Goal: Information Seeking & Learning: Learn about a topic

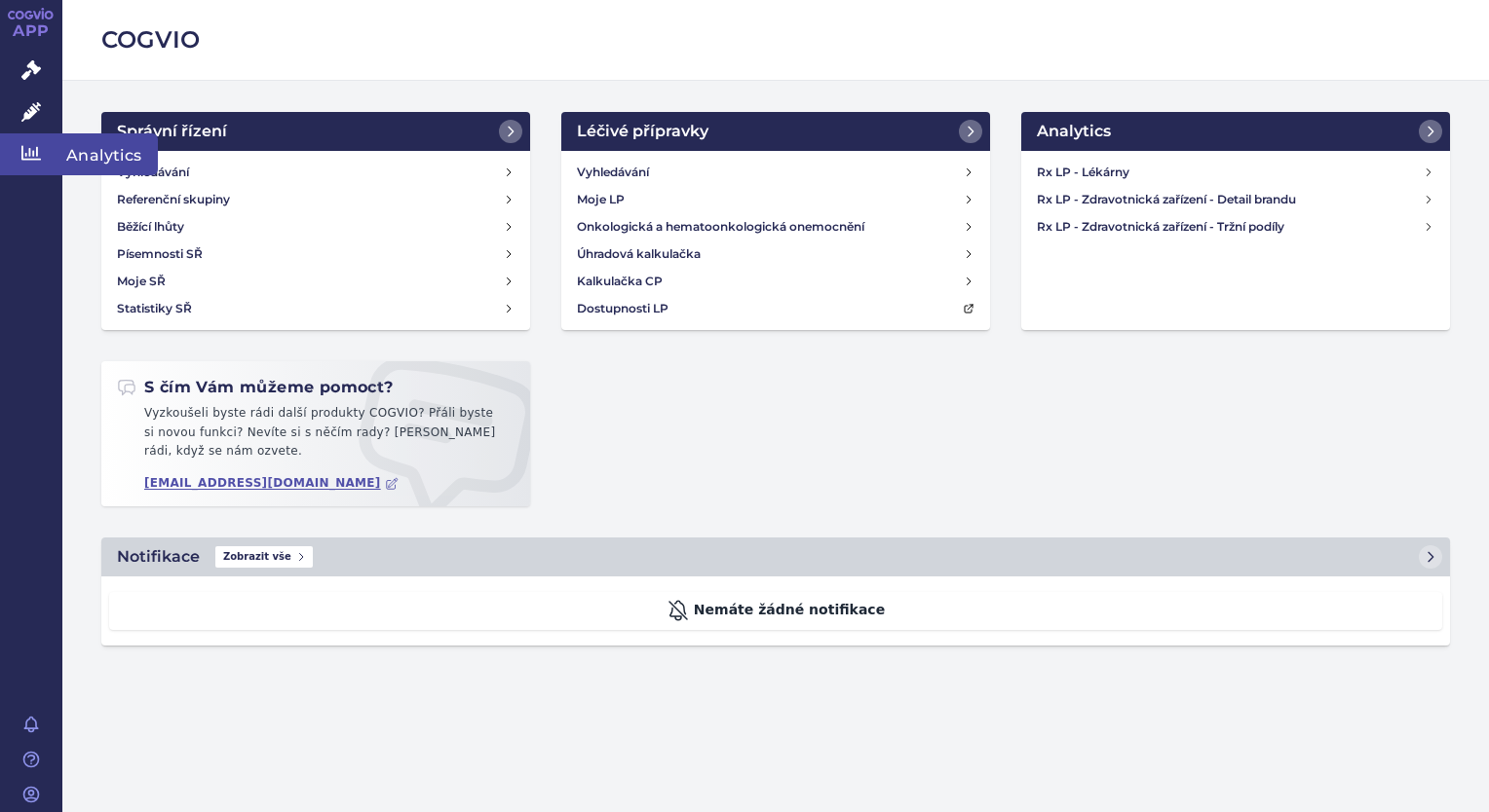
click at [33, 167] on link "Analytics" at bounding box center [31, 154] width 63 height 41
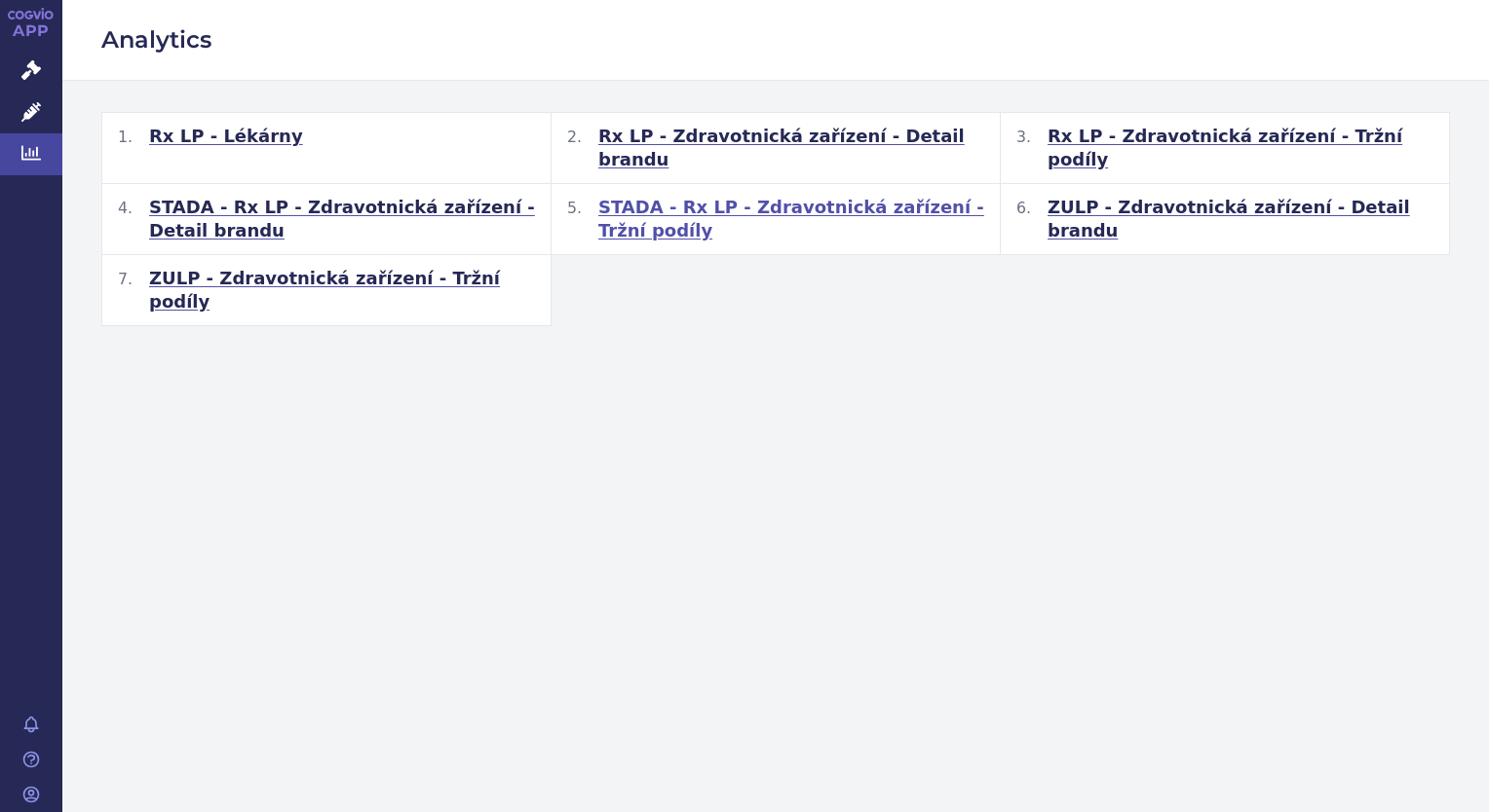
click at [730, 195] on span "STADA - Rx LP - Zdravotnická zařízení - Tržní podíly" at bounding box center [791, 219] width 386 height 47
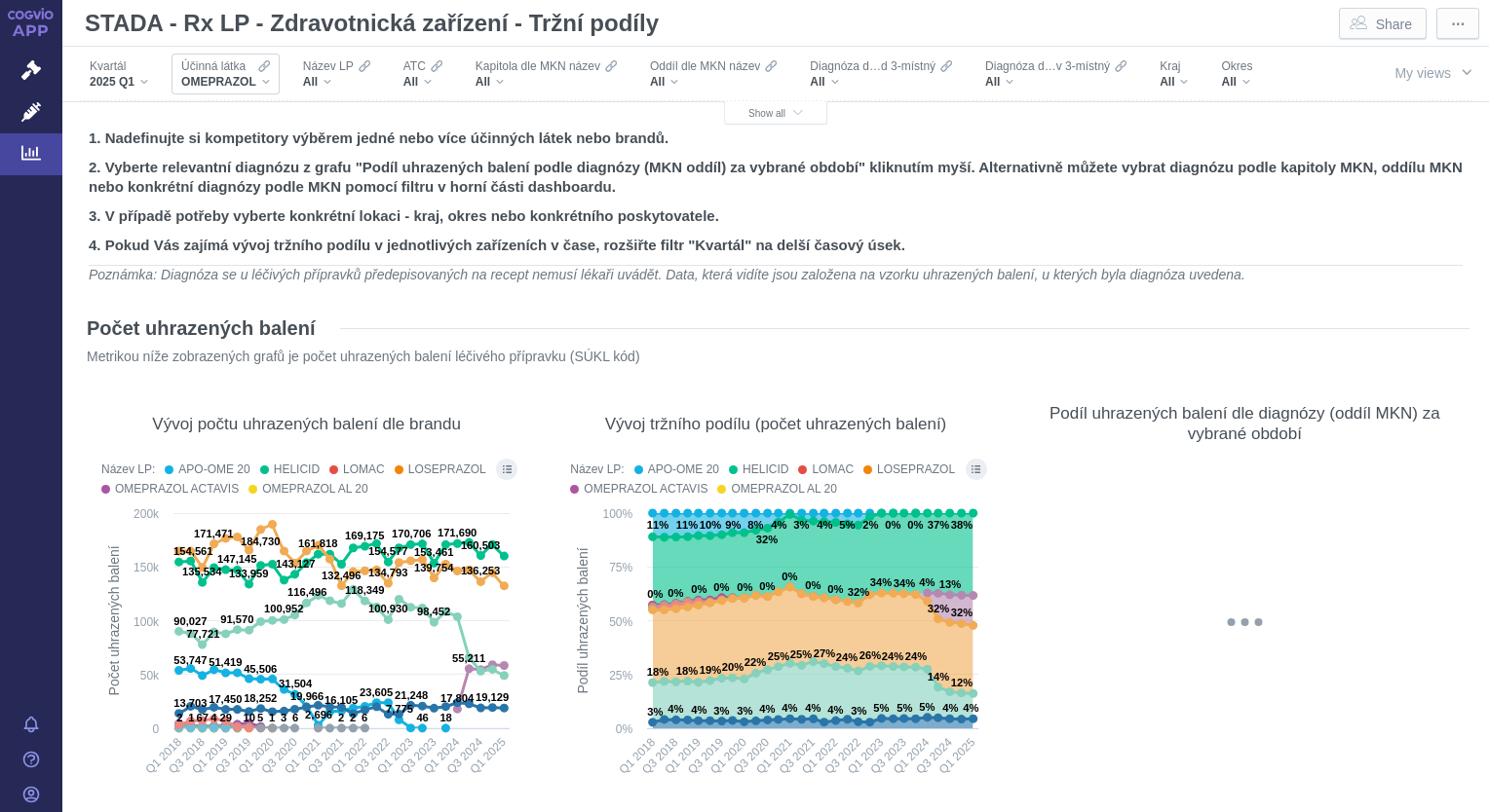
click at [265, 84] on div "OMEPRAZOL" at bounding box center [226, 81] width 88 height 16
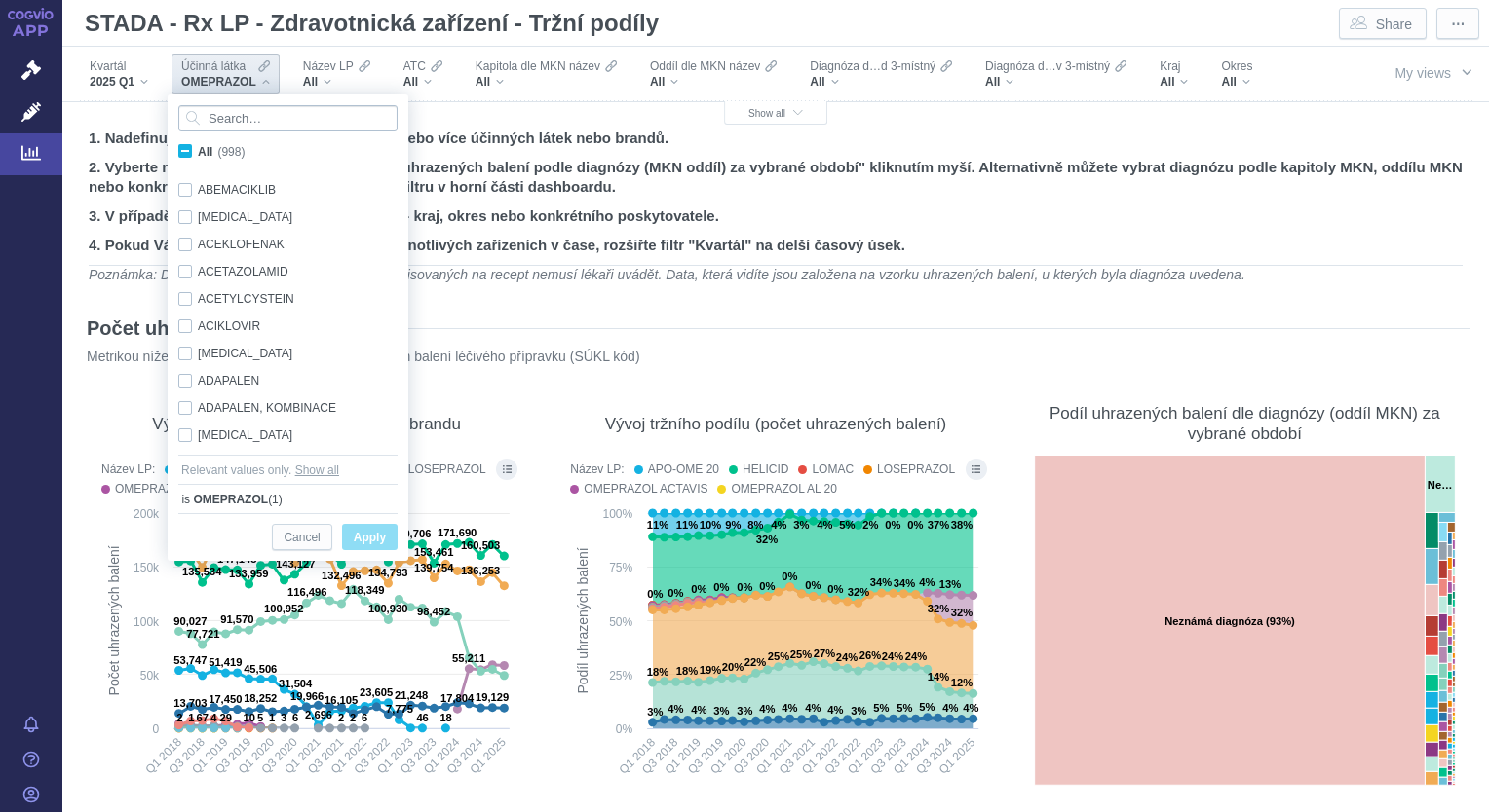
click at [256, 121] on input "Search attribute values" at bounding box center [288, 118] width 219 height 27
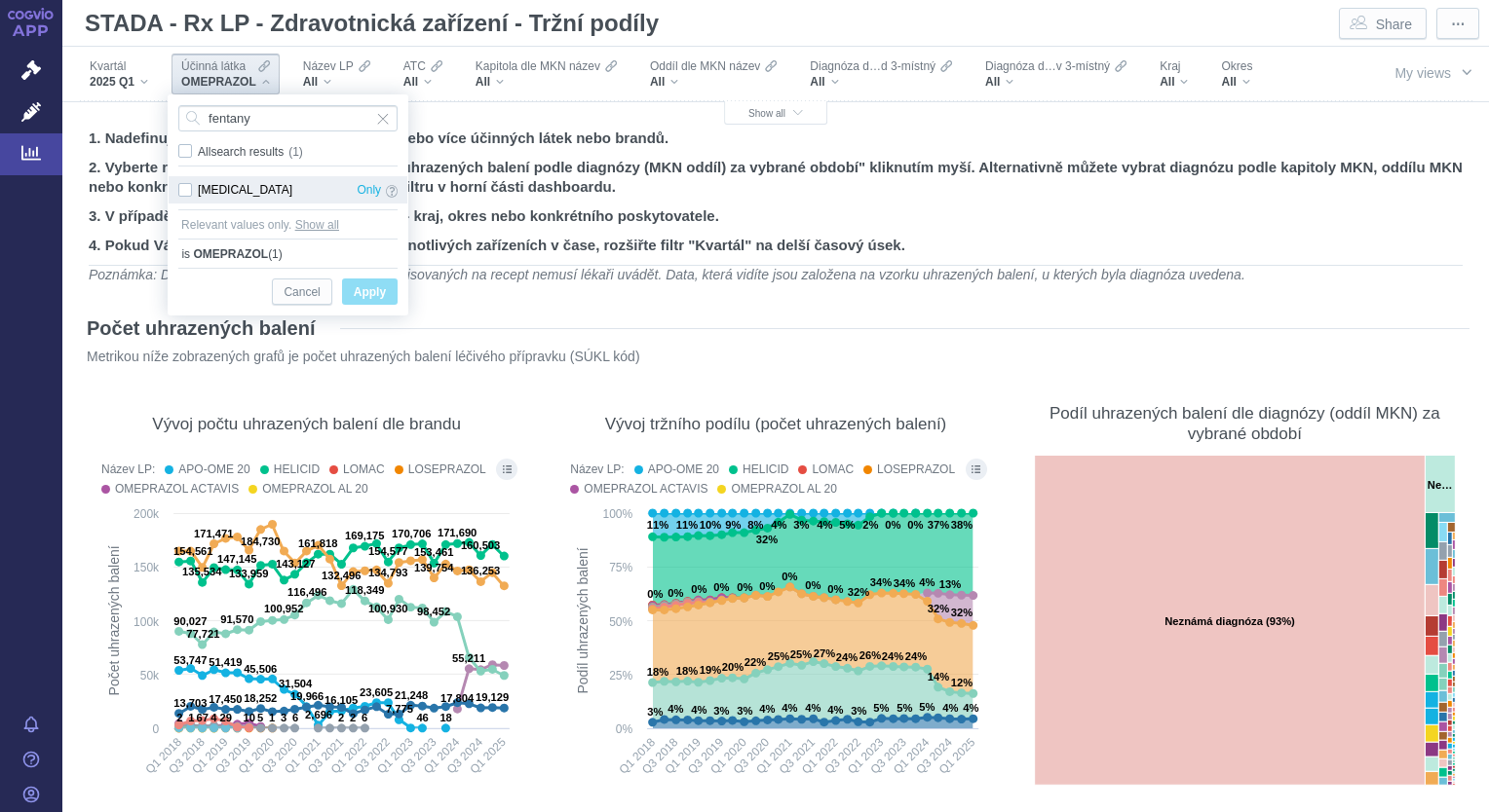
type input "fentany"
click at [188, 198] on div "[MEDICAL_DATA] Only" at bounding box center [288, 190] width 239 height 27
checkbox input "true"
click at [373, 290] on span "Apply" at bounding box center [369, 293] width 32 height 25
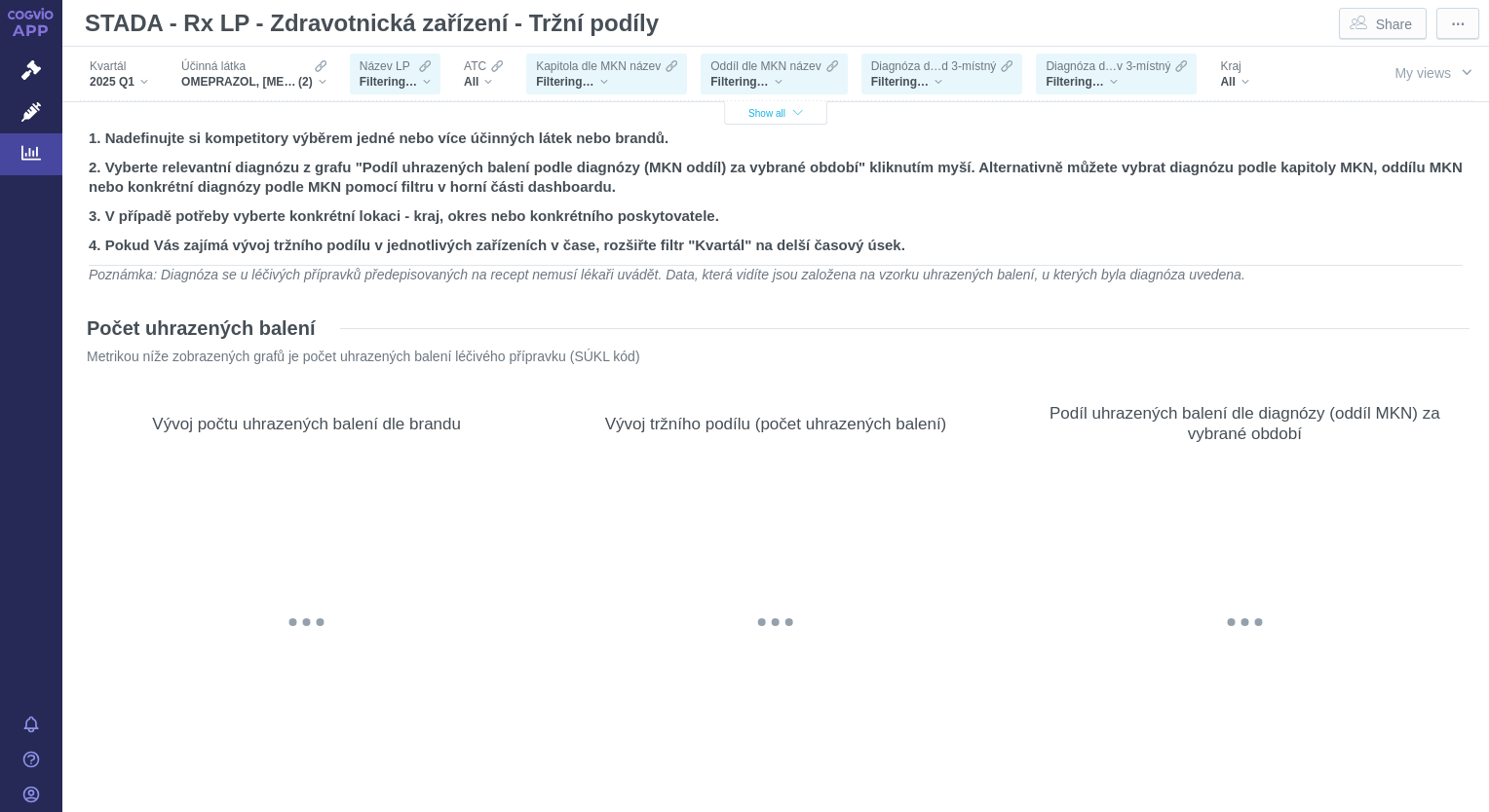
click at [781, 115] on span "Show all" at bounding box center [776, 113] width 55 height 11
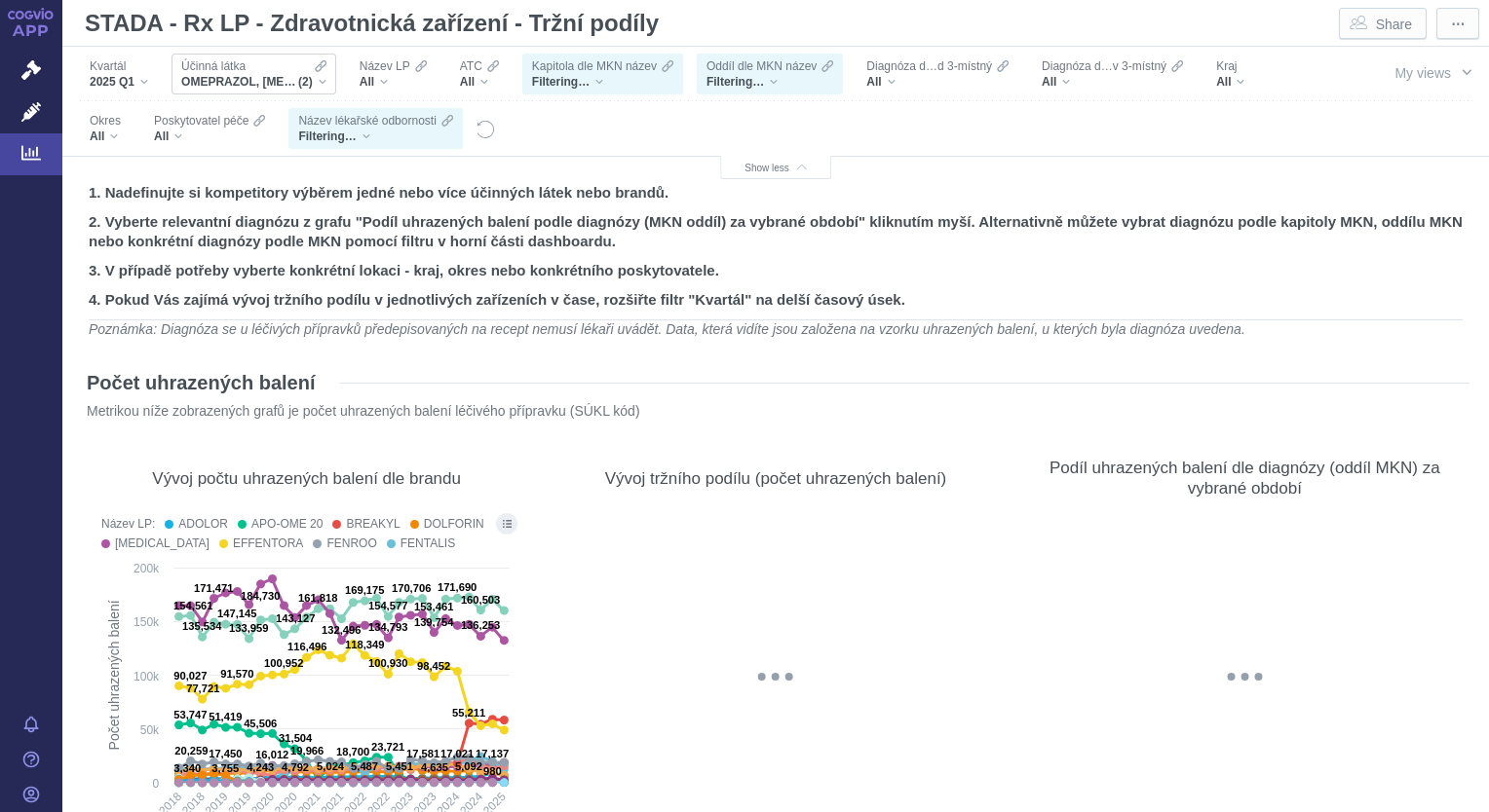
click at [249, 70] on div "Účinná látka" at bounding box center [254, 67] width 145 height 16
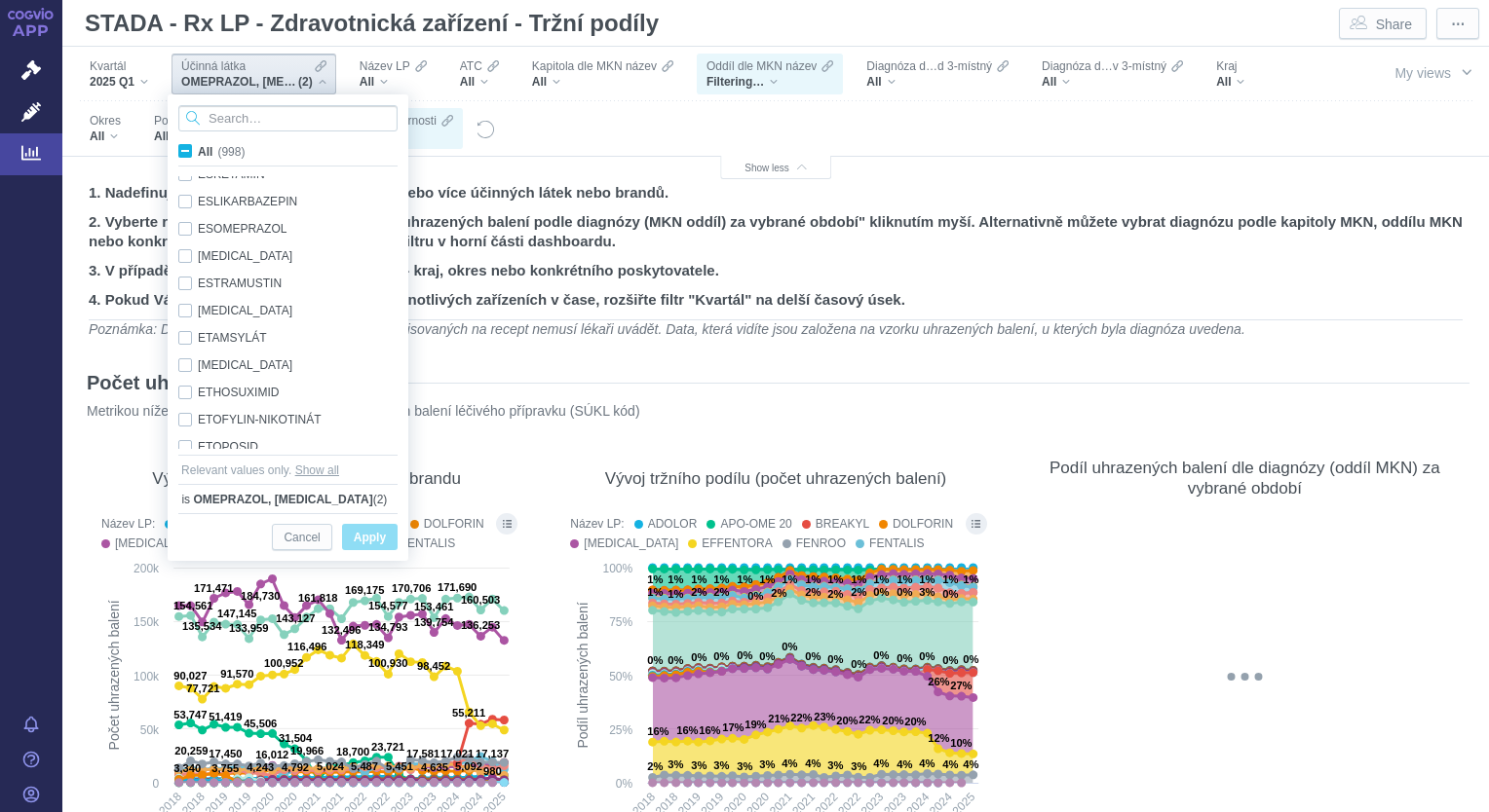
scroll to position [7679, 0]
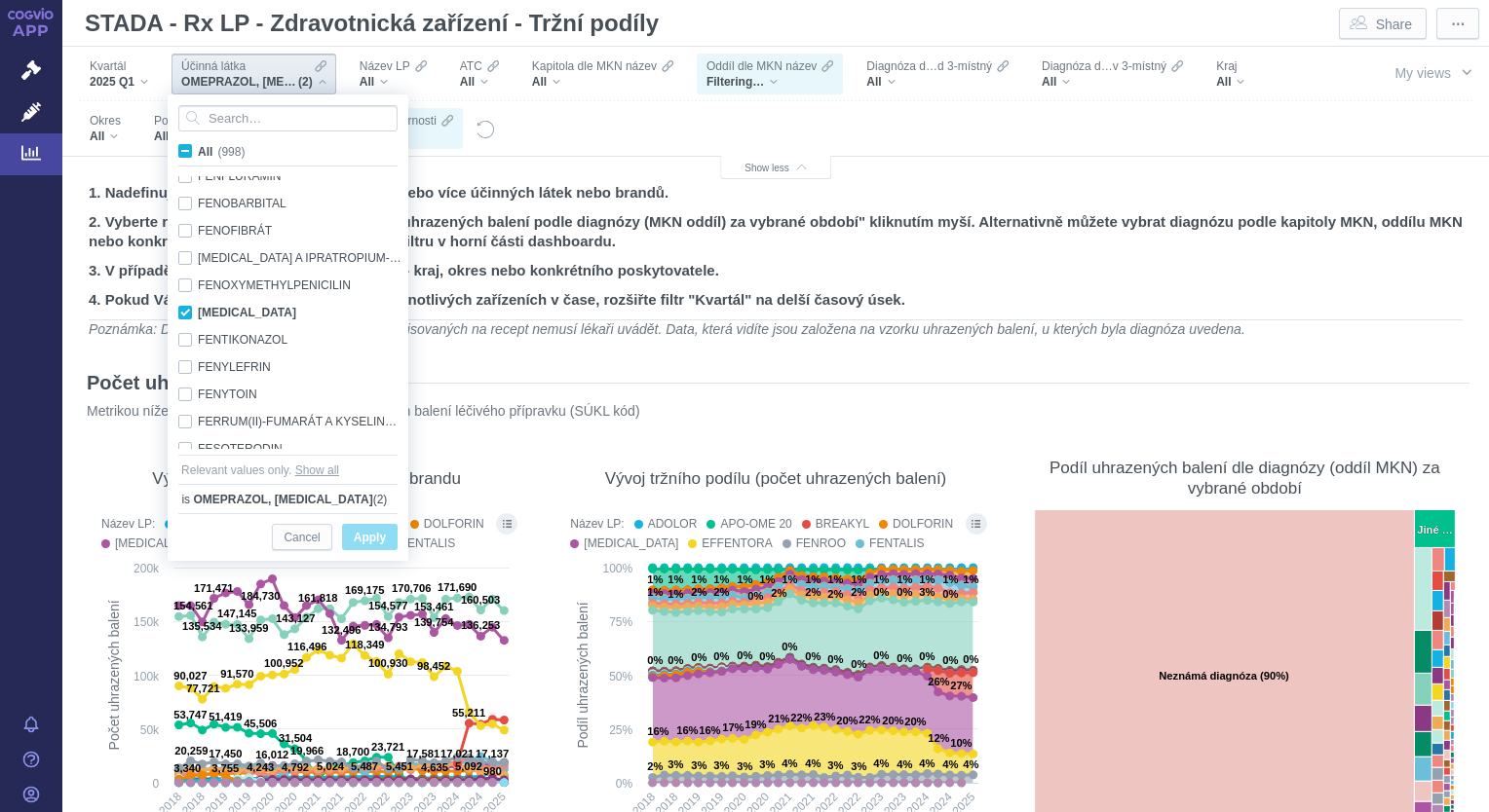
click at [346, 501] on div "OMEPRAZOL, [MEDICAL_DATA] (2)" at bounding box center [289, 500] width 193 height 20
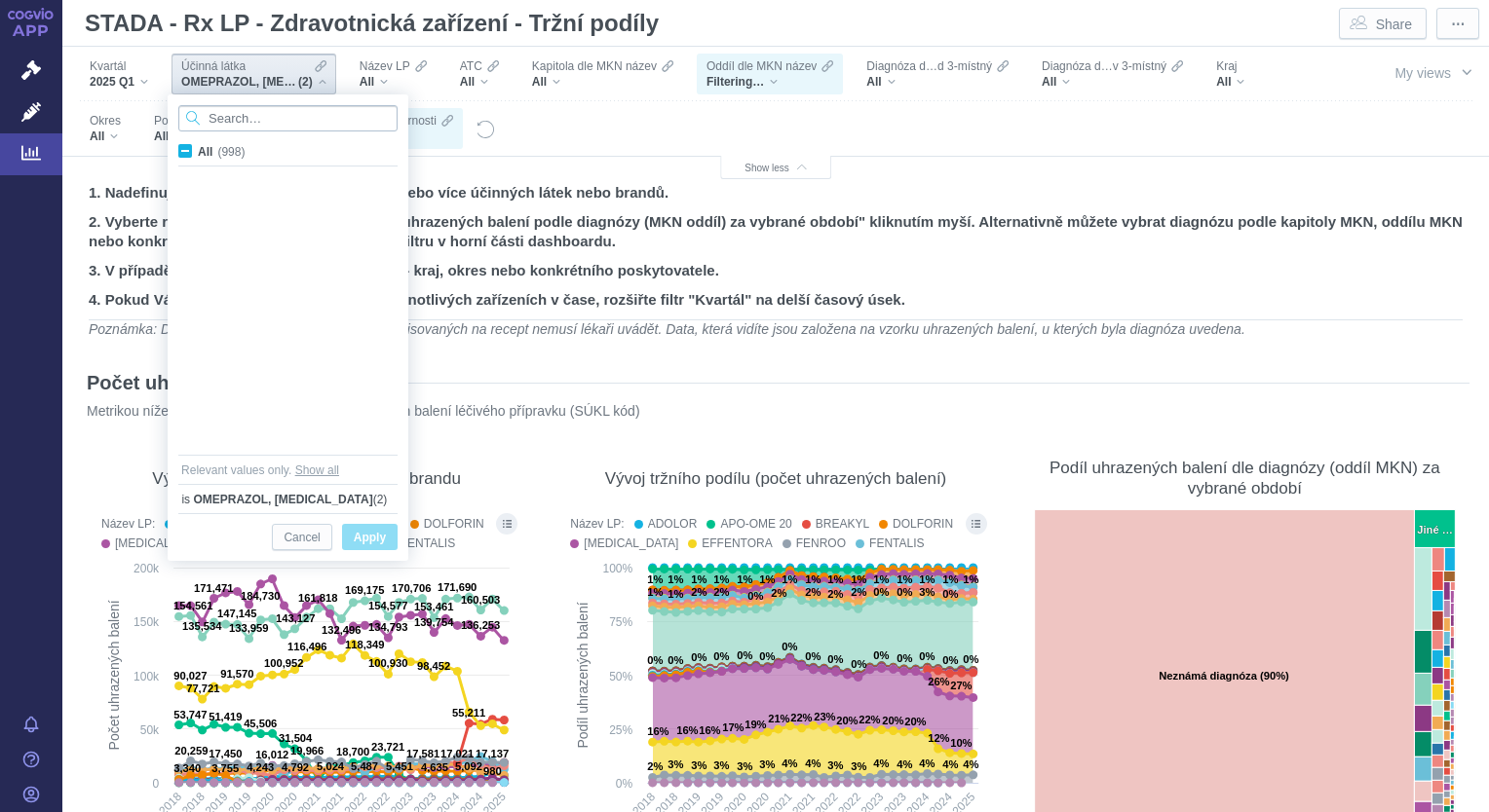
click at [302, 119] on input "Search attribute values" at bounding box center [288, 118] width 219 height 27
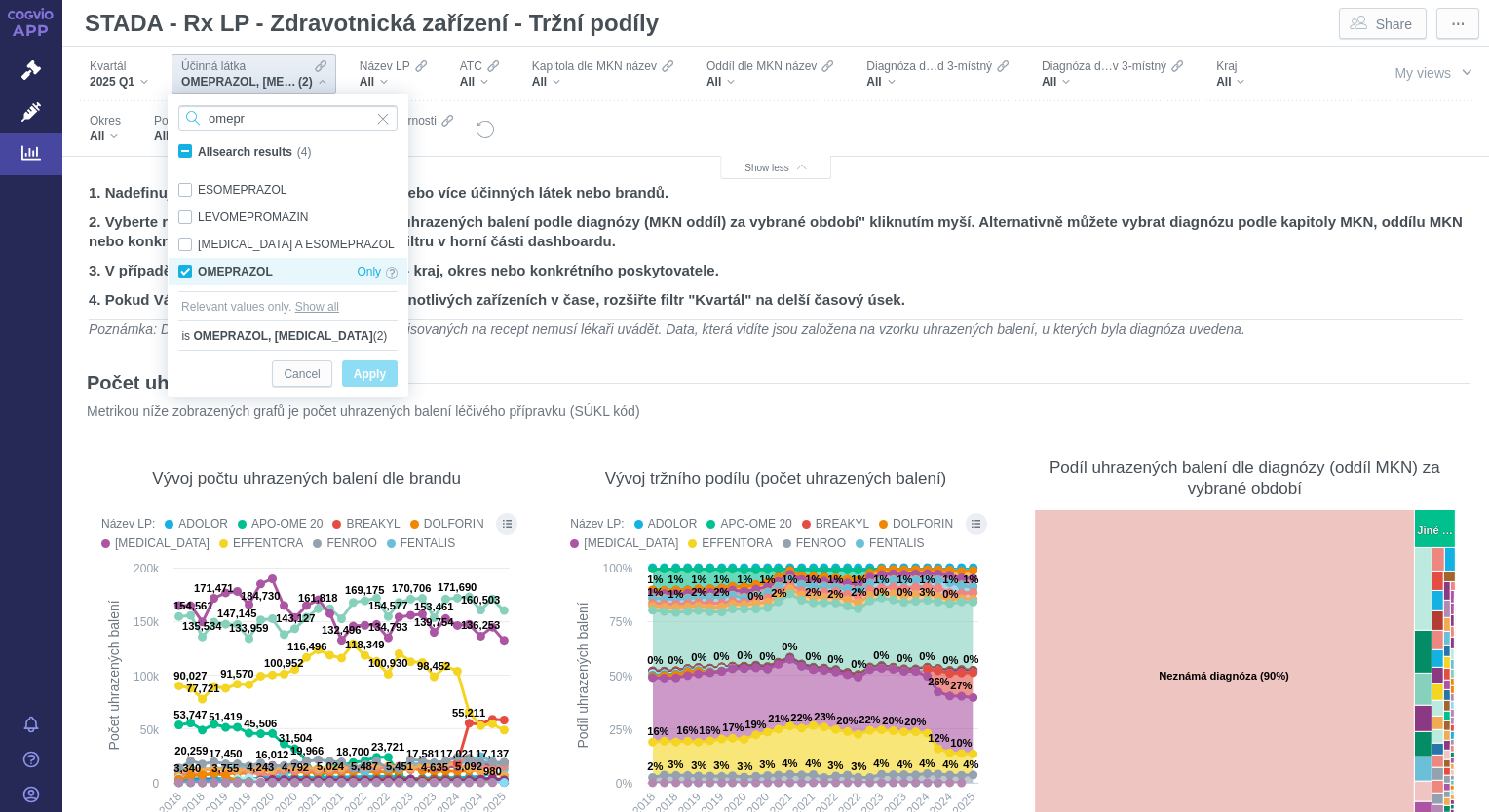
type input "omepr"
click at [187, 268] on div "OMEPRAZOL Only" at bounding box center [288, 272] width 239 height 27
checkbox input "false"
click at [364, 368] on span "Apply" at bounding box center [369, 374] width 32 height 25
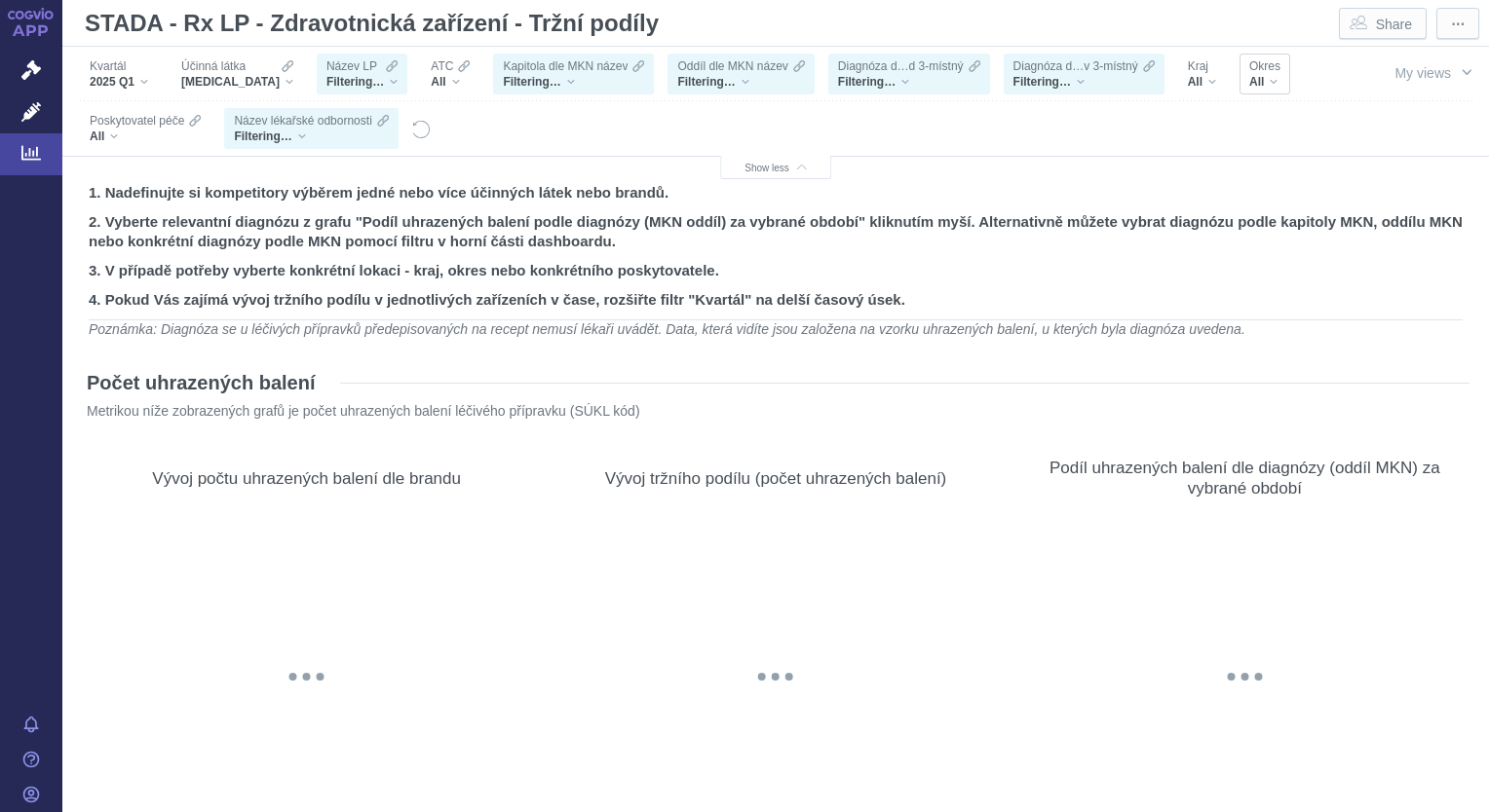
click at [1249, 82] on div "All" at bounding box center [1265, 81] width 31 height 16
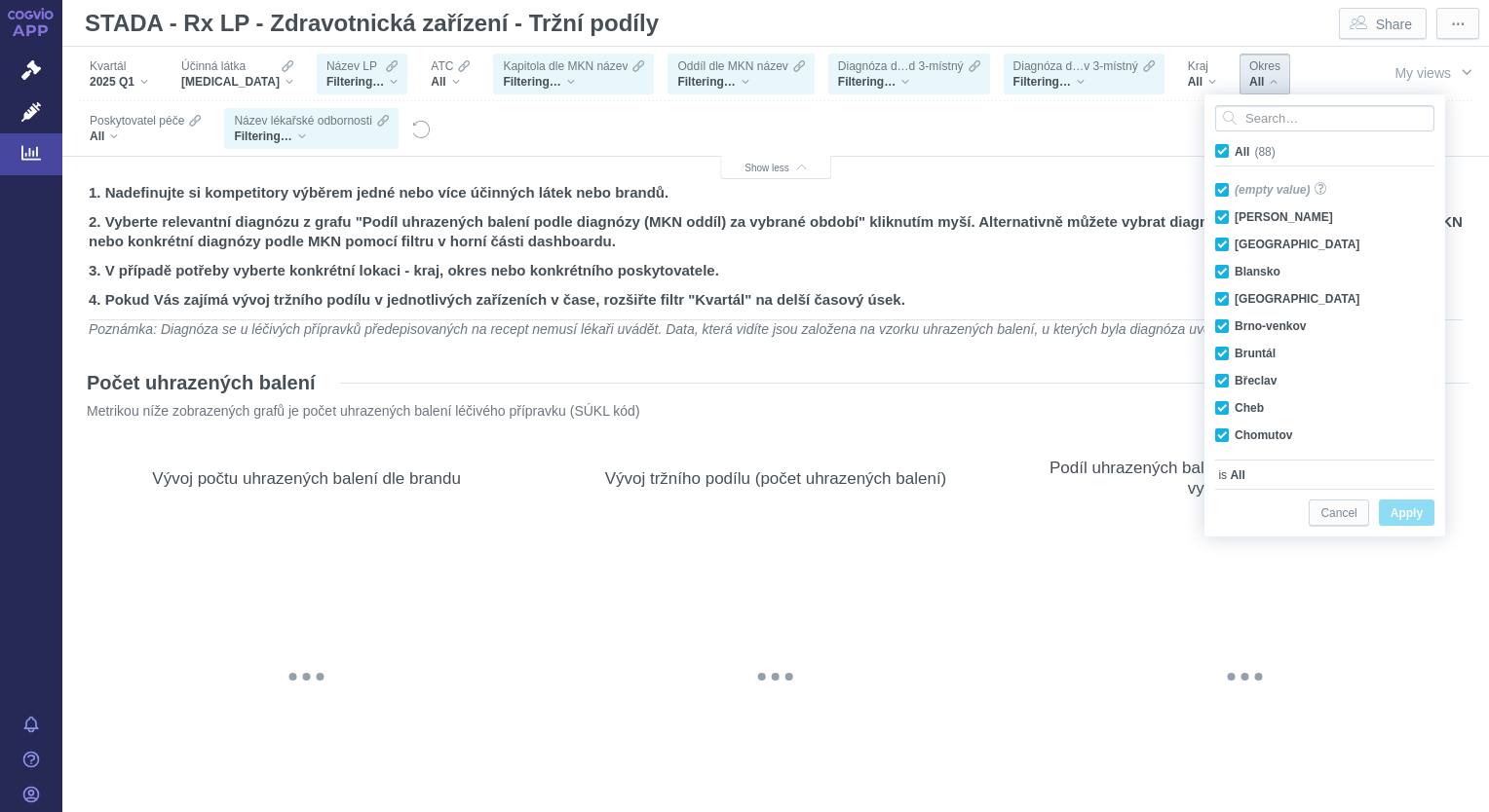
click at [1235, 149] on span "All (88)" at bounding box center [1255, 152] width 41 height 14
click at [1235, 149] on input "All (88)" at bounding box center [1241, 147] width 13 height 13
checkbox input "false"
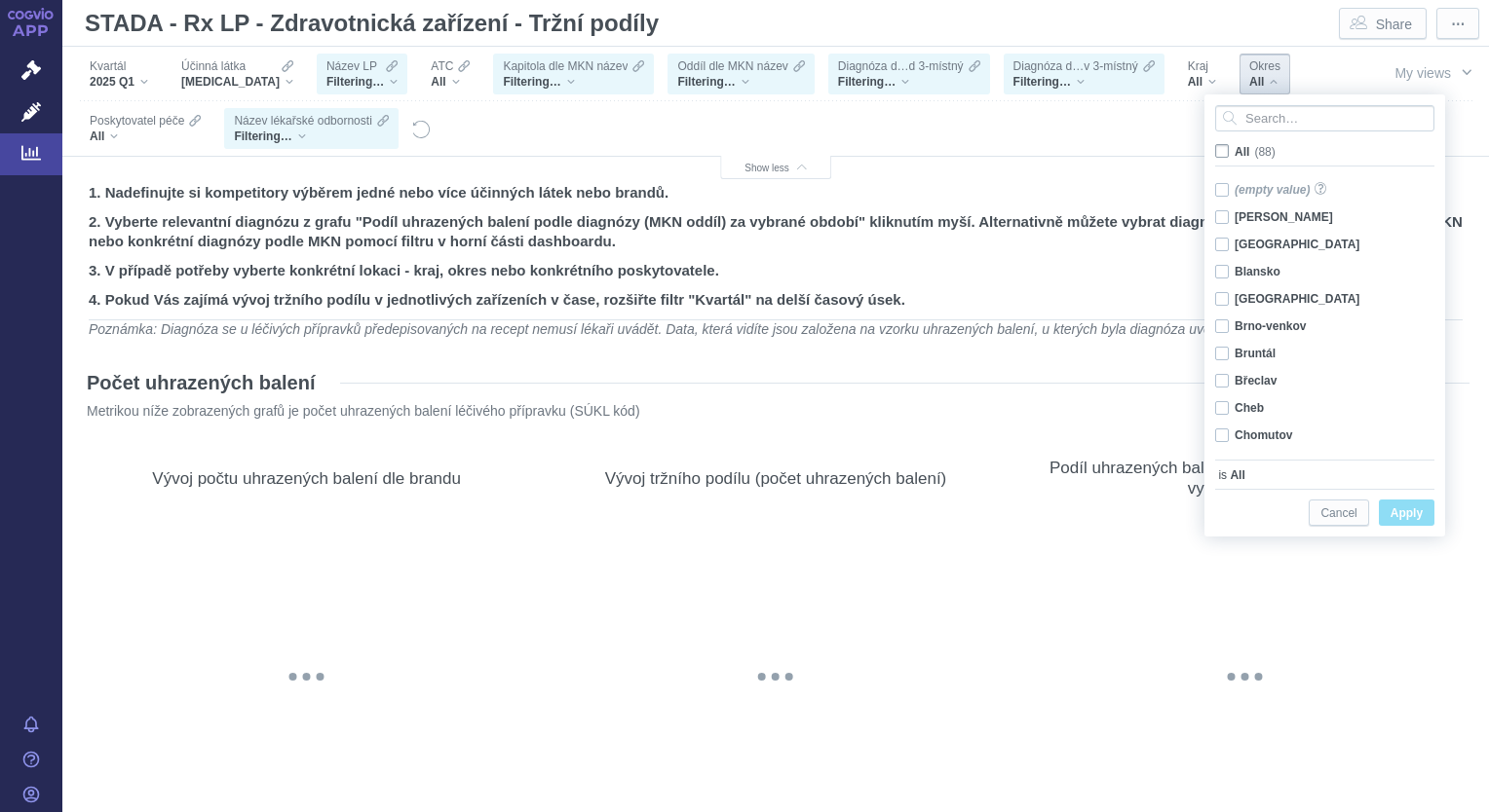
checkbox input "false"
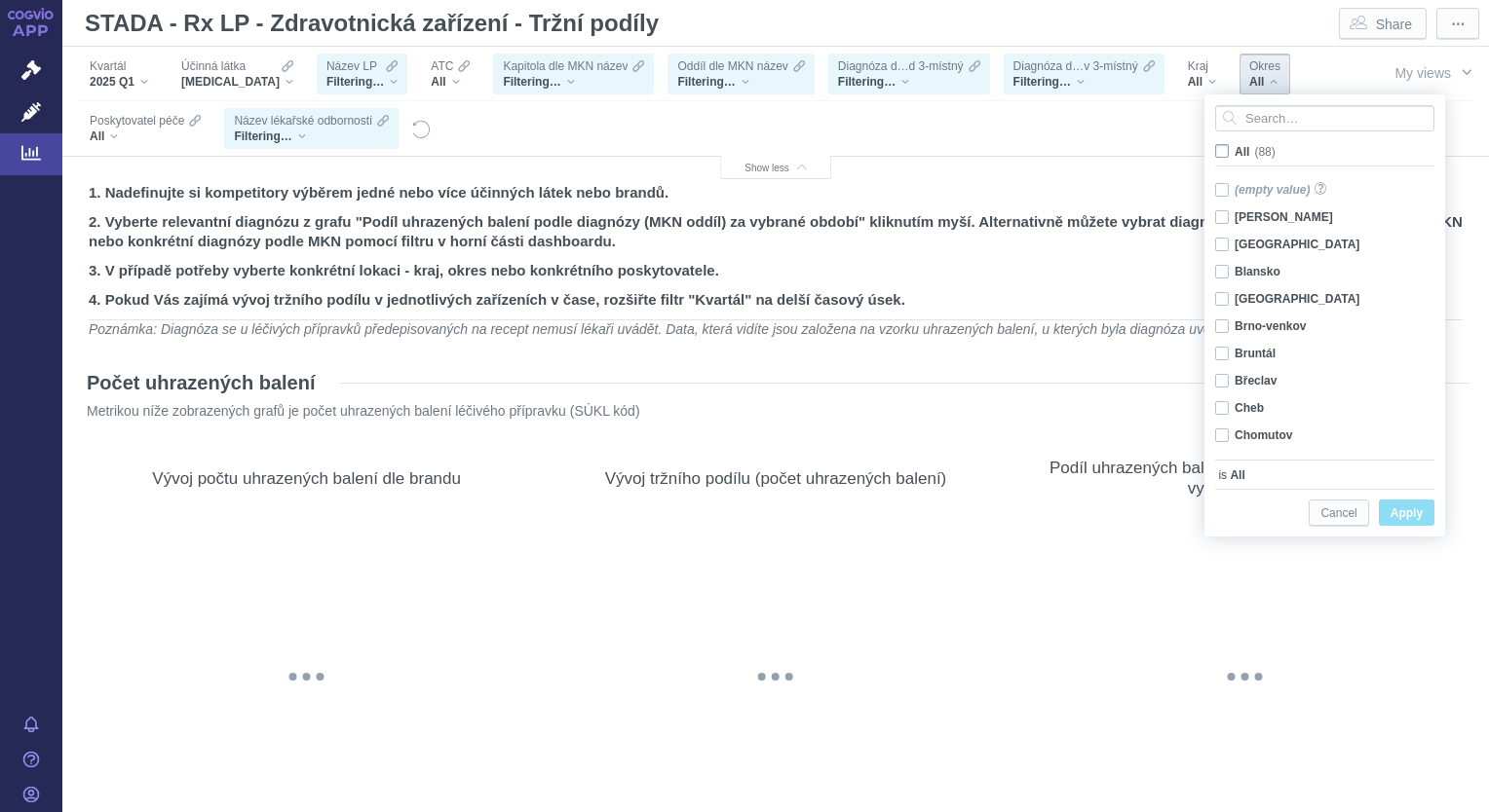
checkbox input "false"
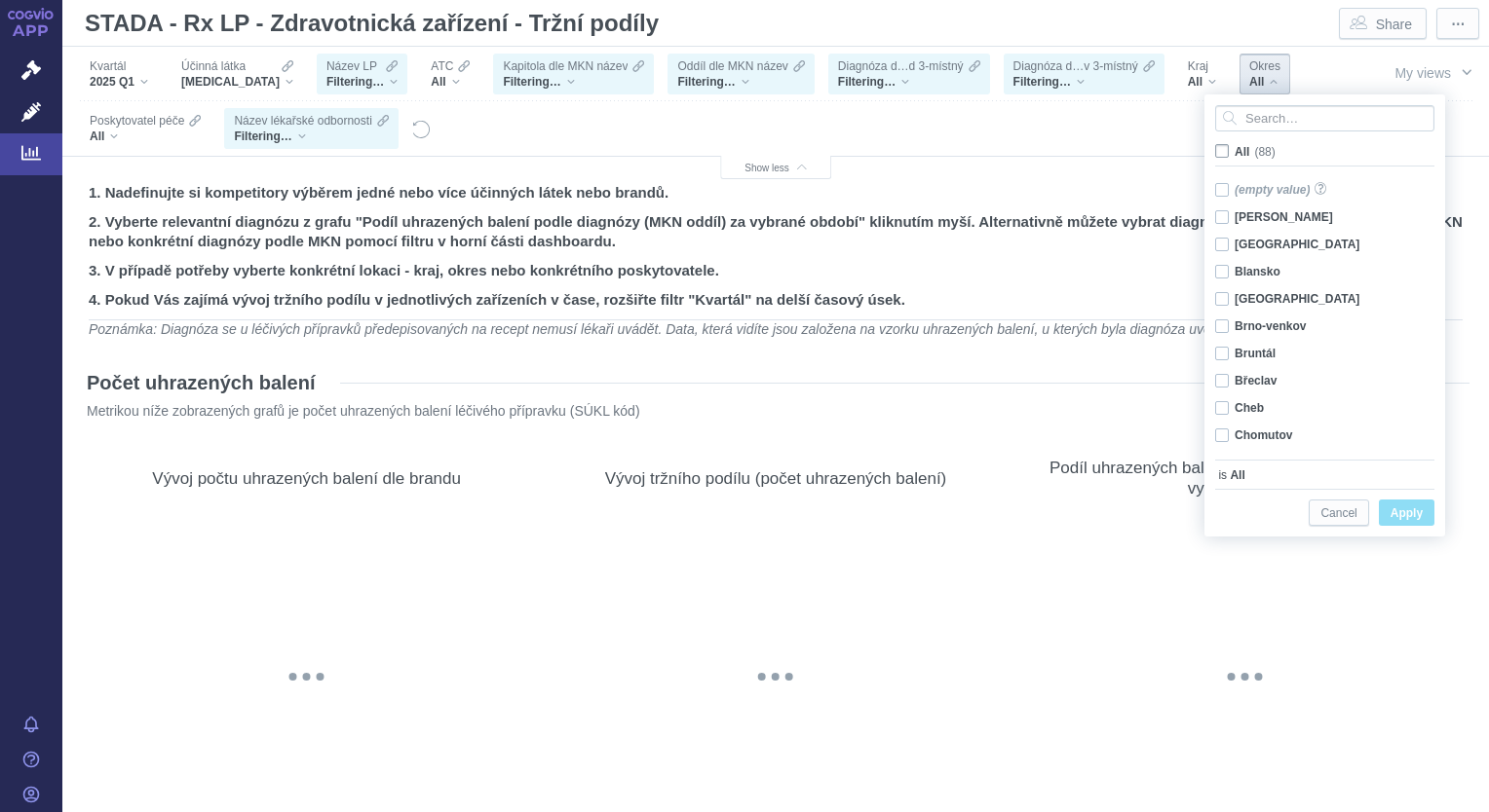
checkbox input "false"
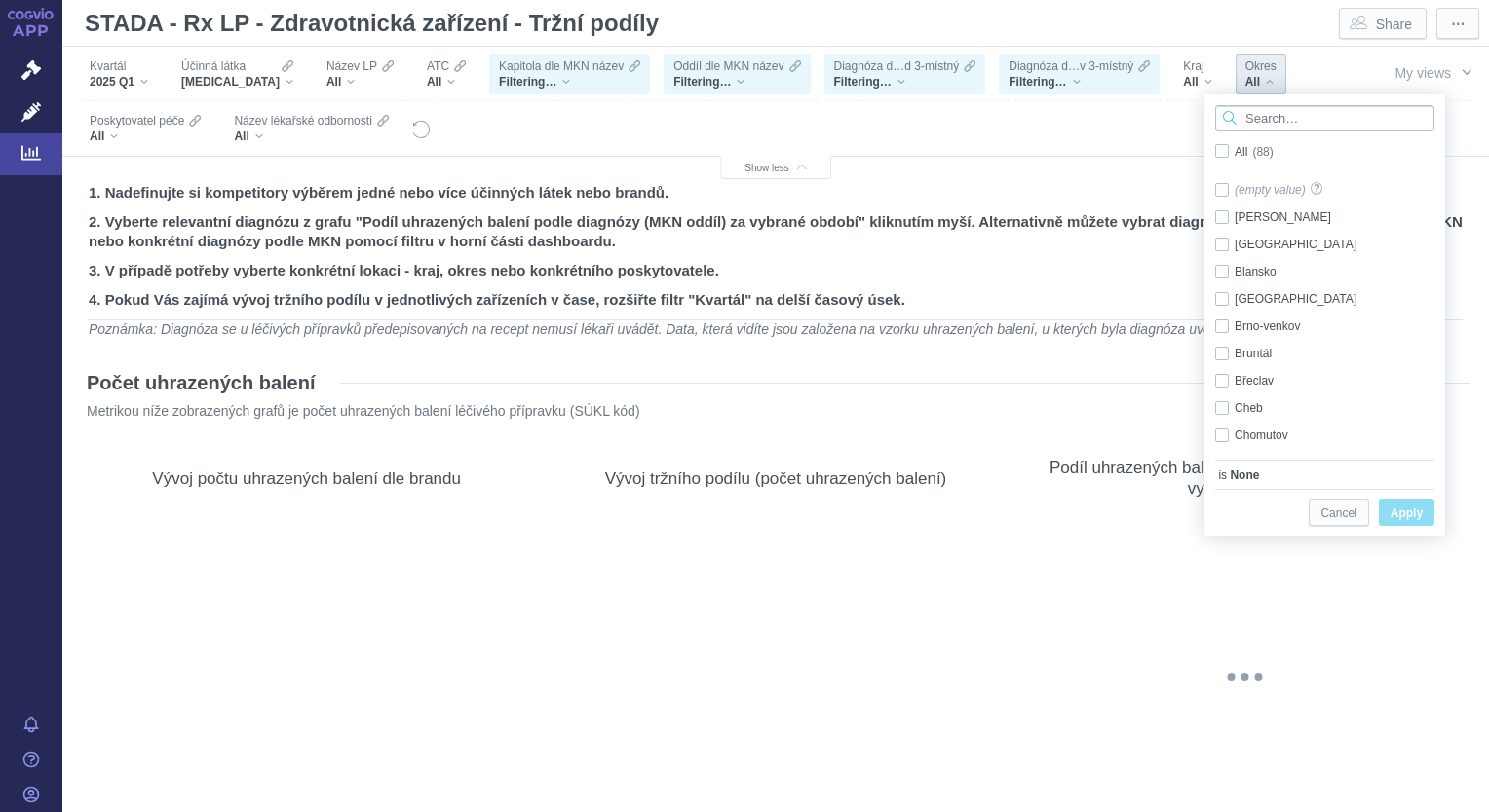
click at [1269, 126] on input "Search attribute values" at bounding box center [1324, 118] width 219 height 27
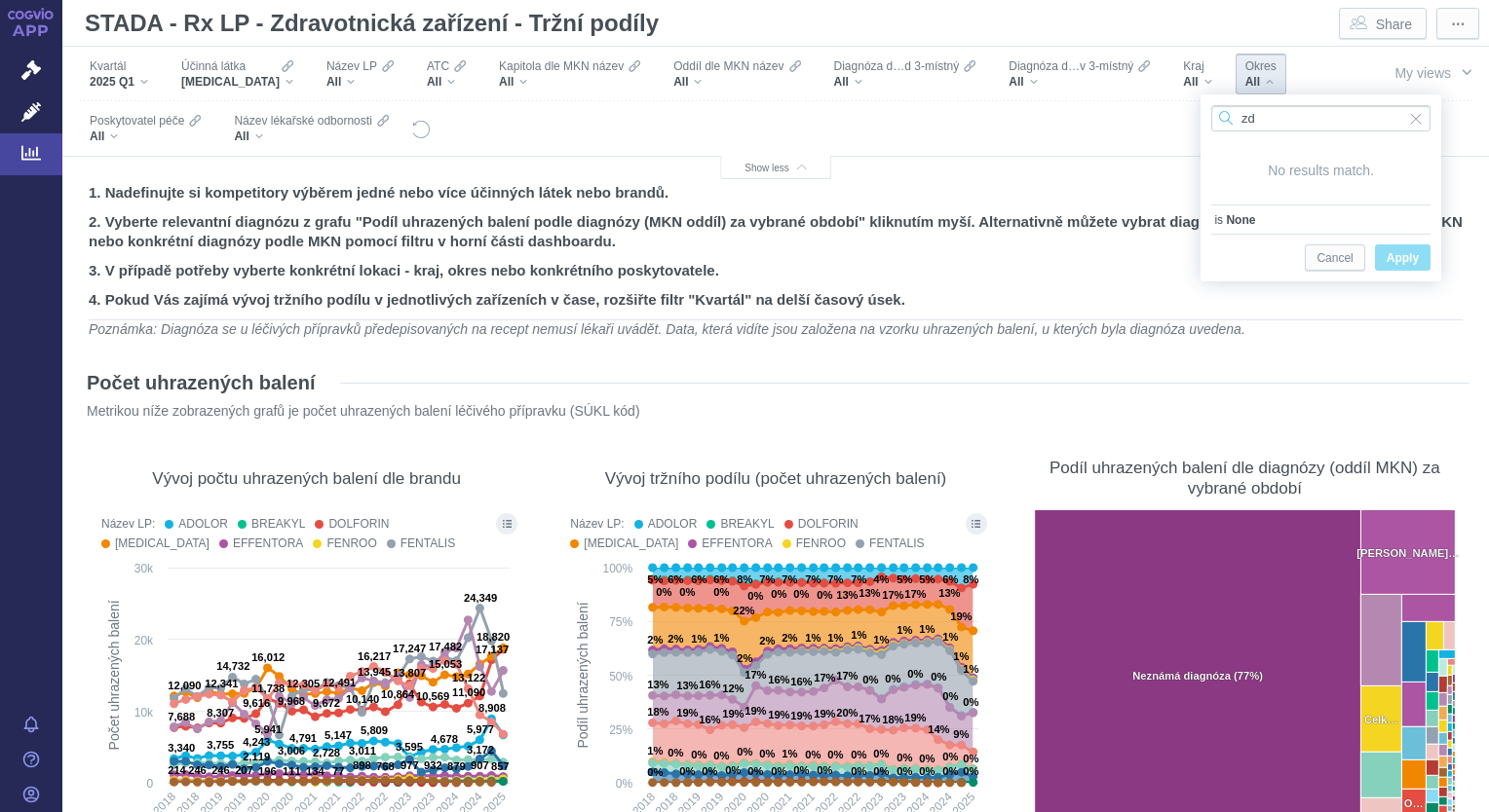
type input "z"
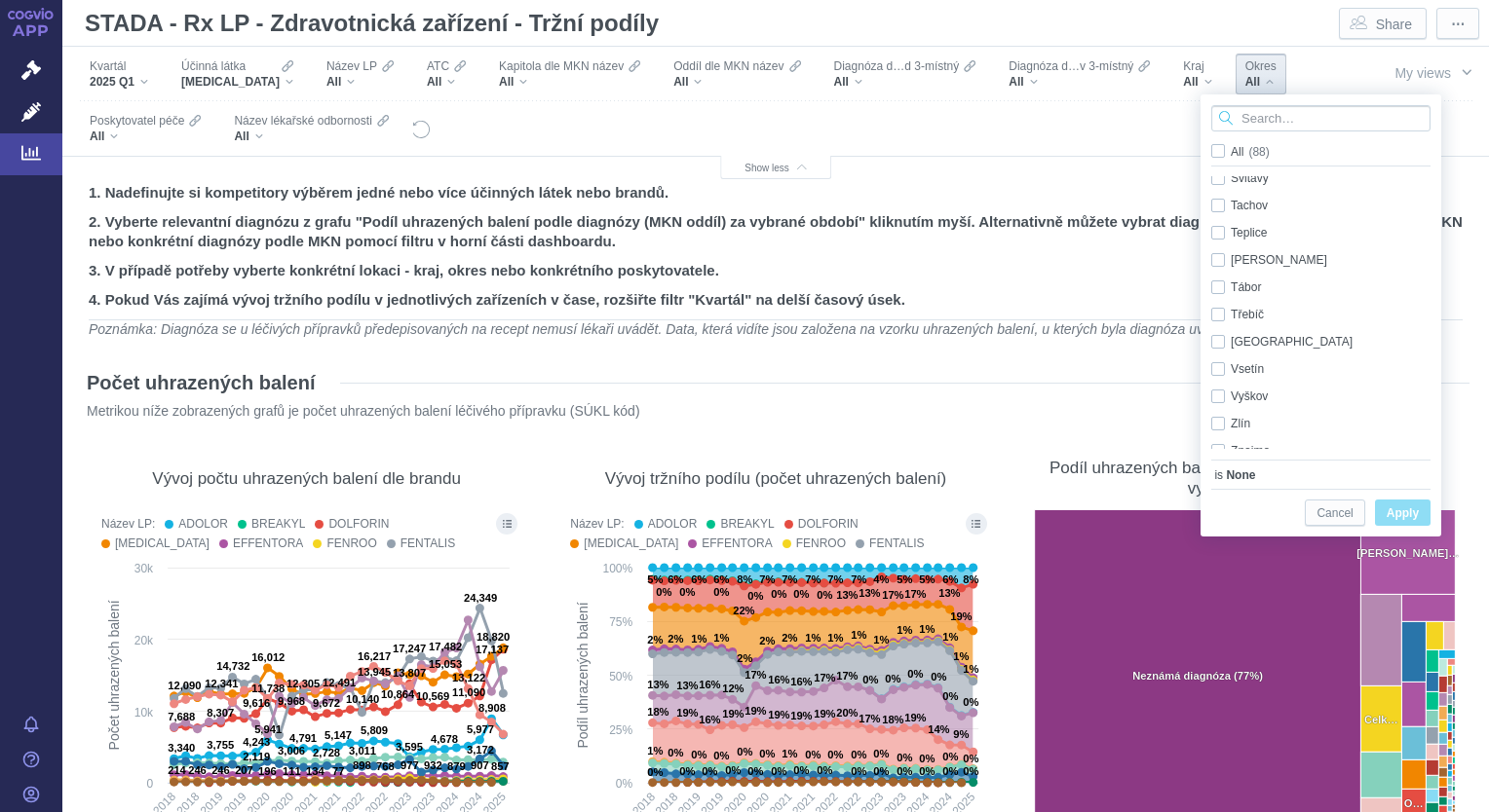
scroll to position [2128, 0]
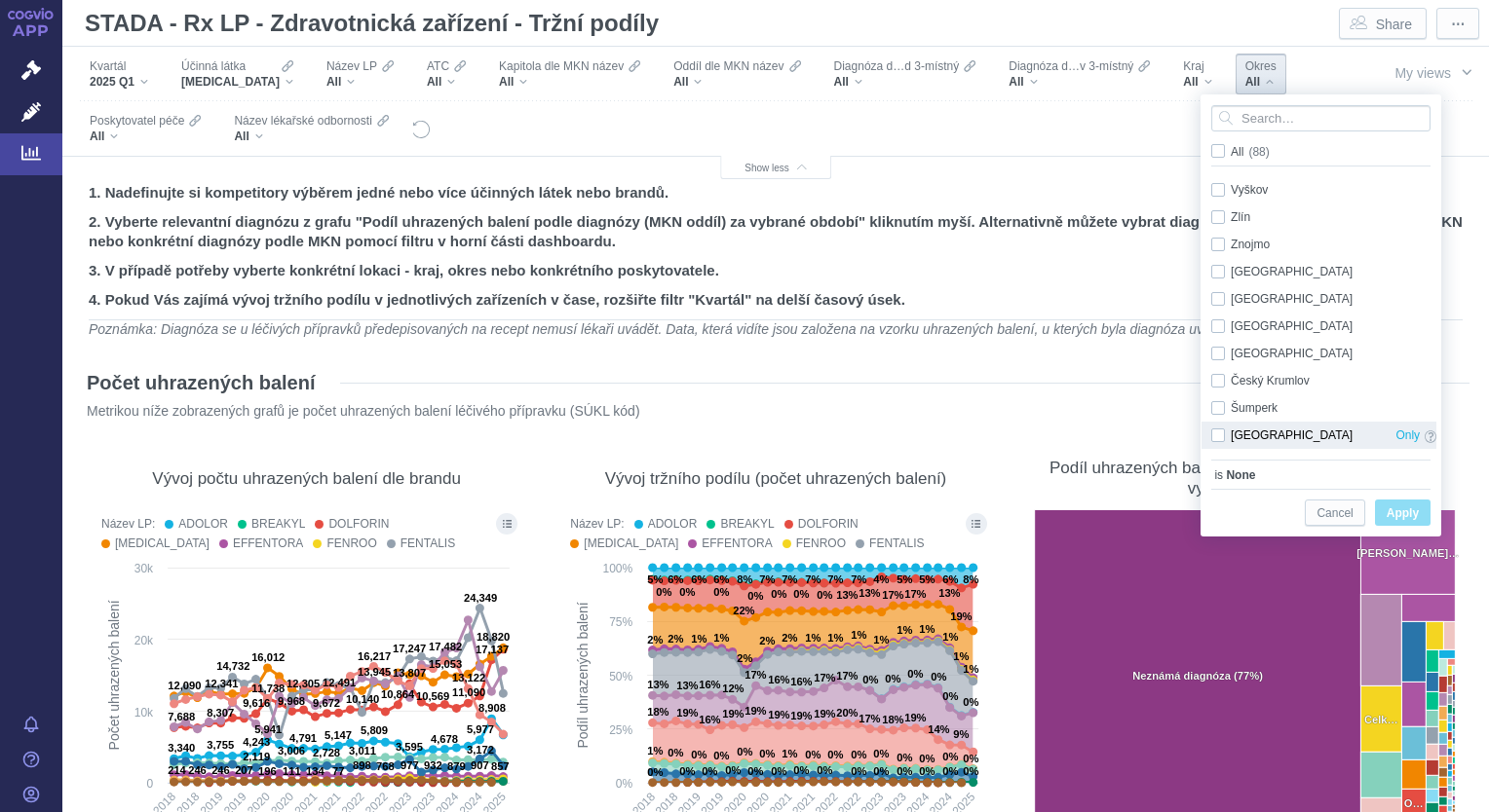
click at [1218, 442] on div "[GEOGRAPHIC_DATA] Only" at bounding box center [1323, 436] width 245 height 27
checkbox input "true"
click at [1415, 518] on span "Apply" at bounding box center [1403, 514] width 32 height 25
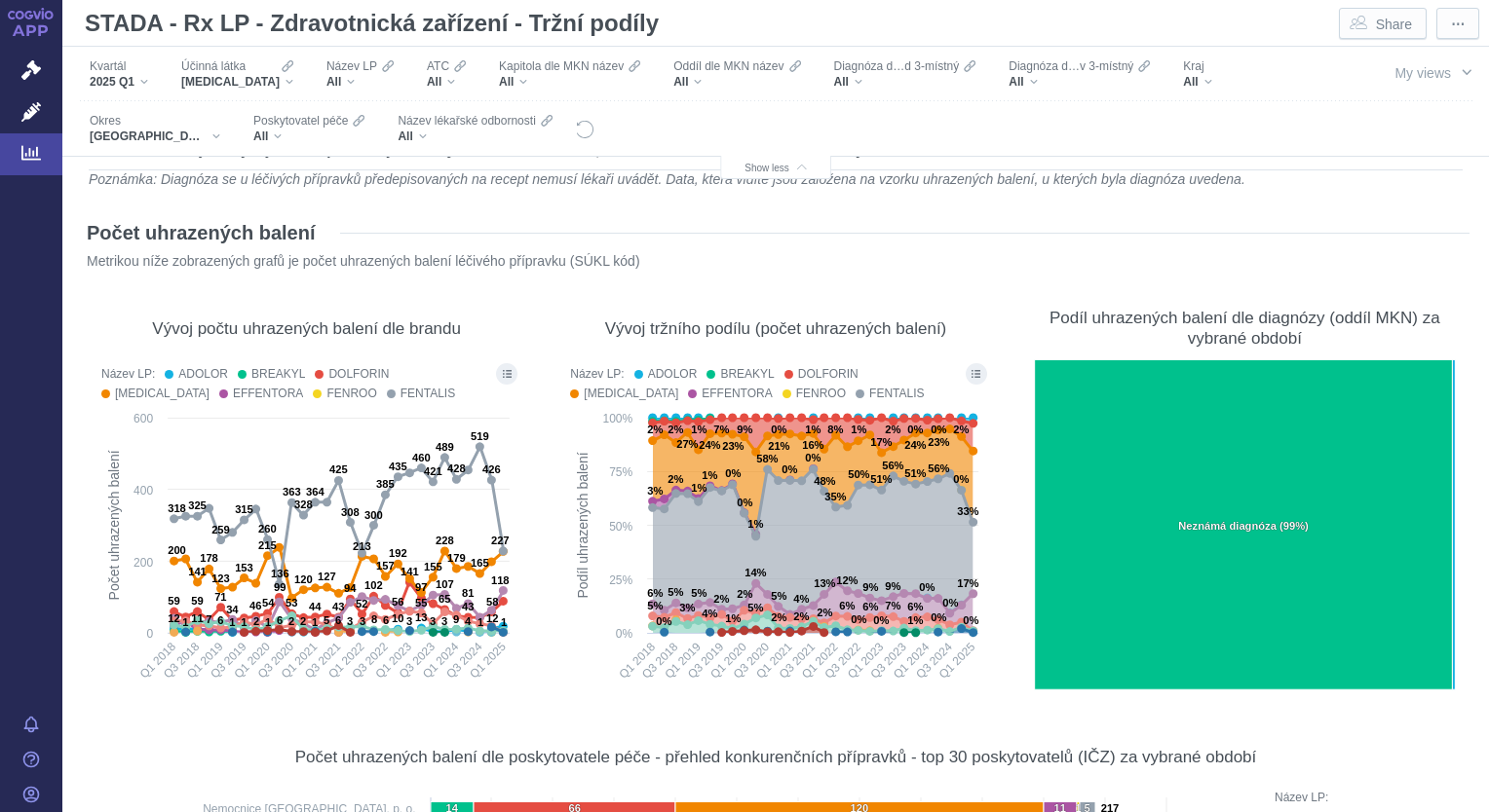
scroll to position [148, 0]
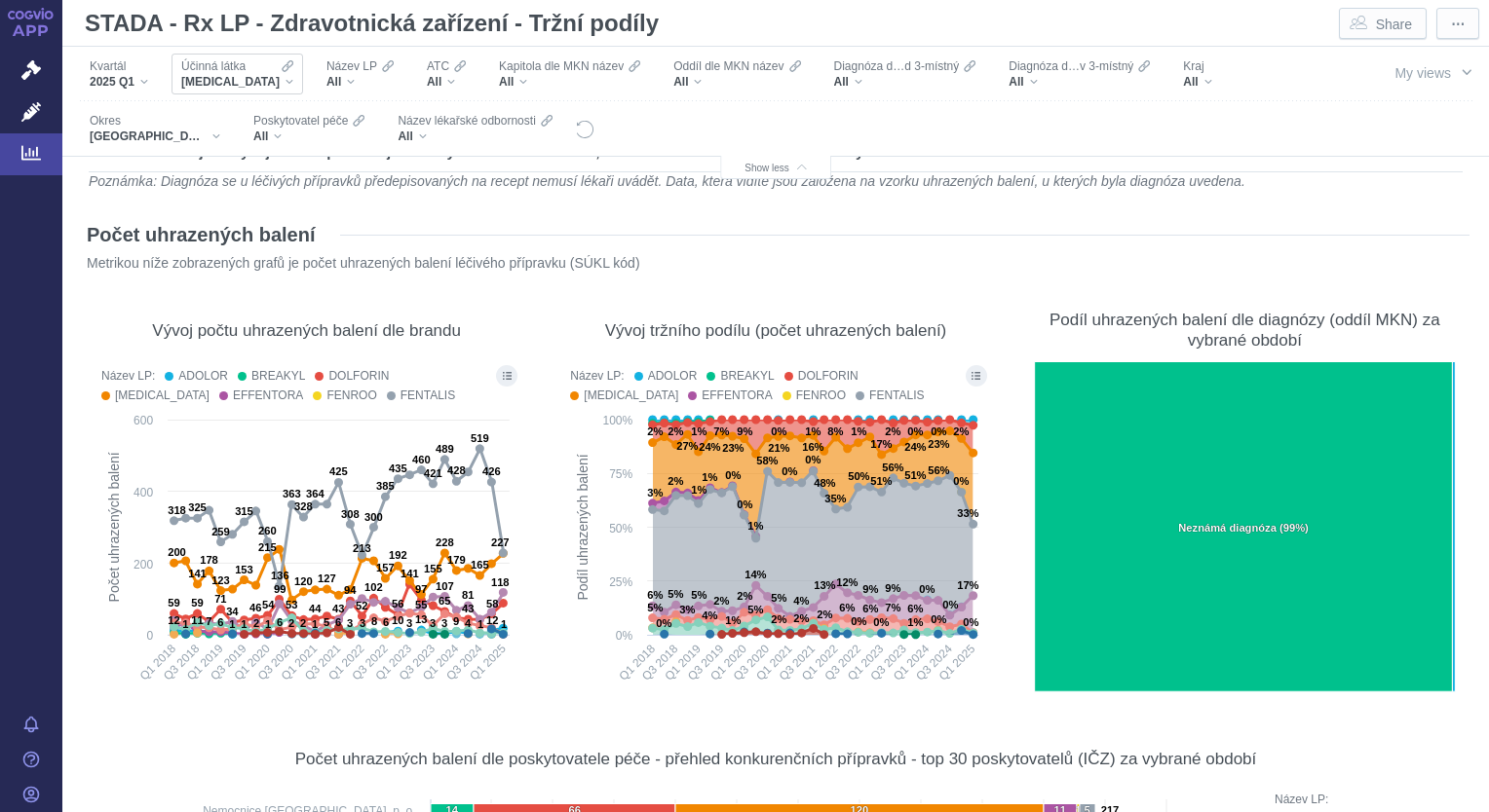
click at [248, 80] on div "[MEDICAL_DATA]" at bounding box center [238, 81] width 112 height 16
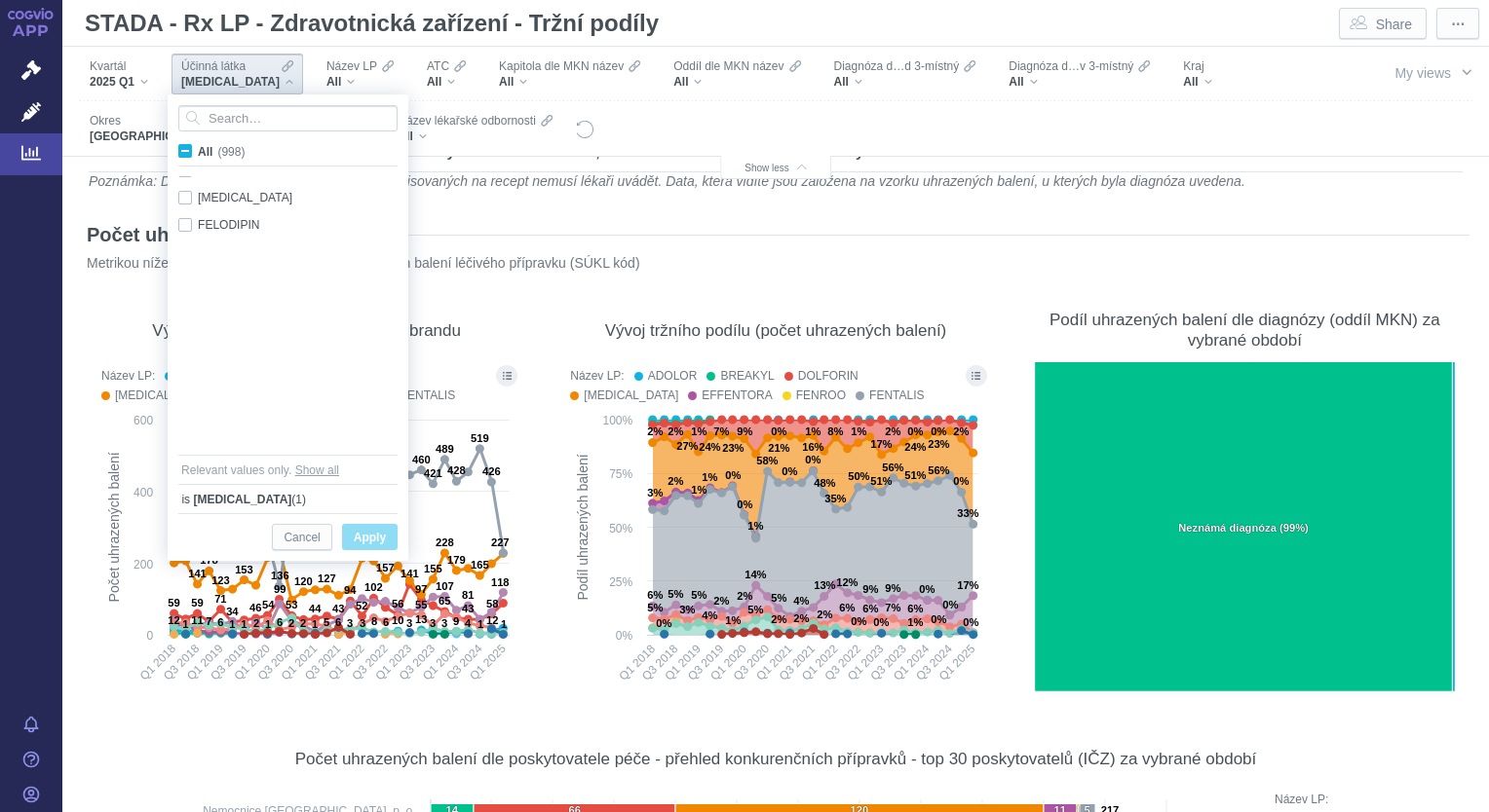
scroll to position [7679, 0]
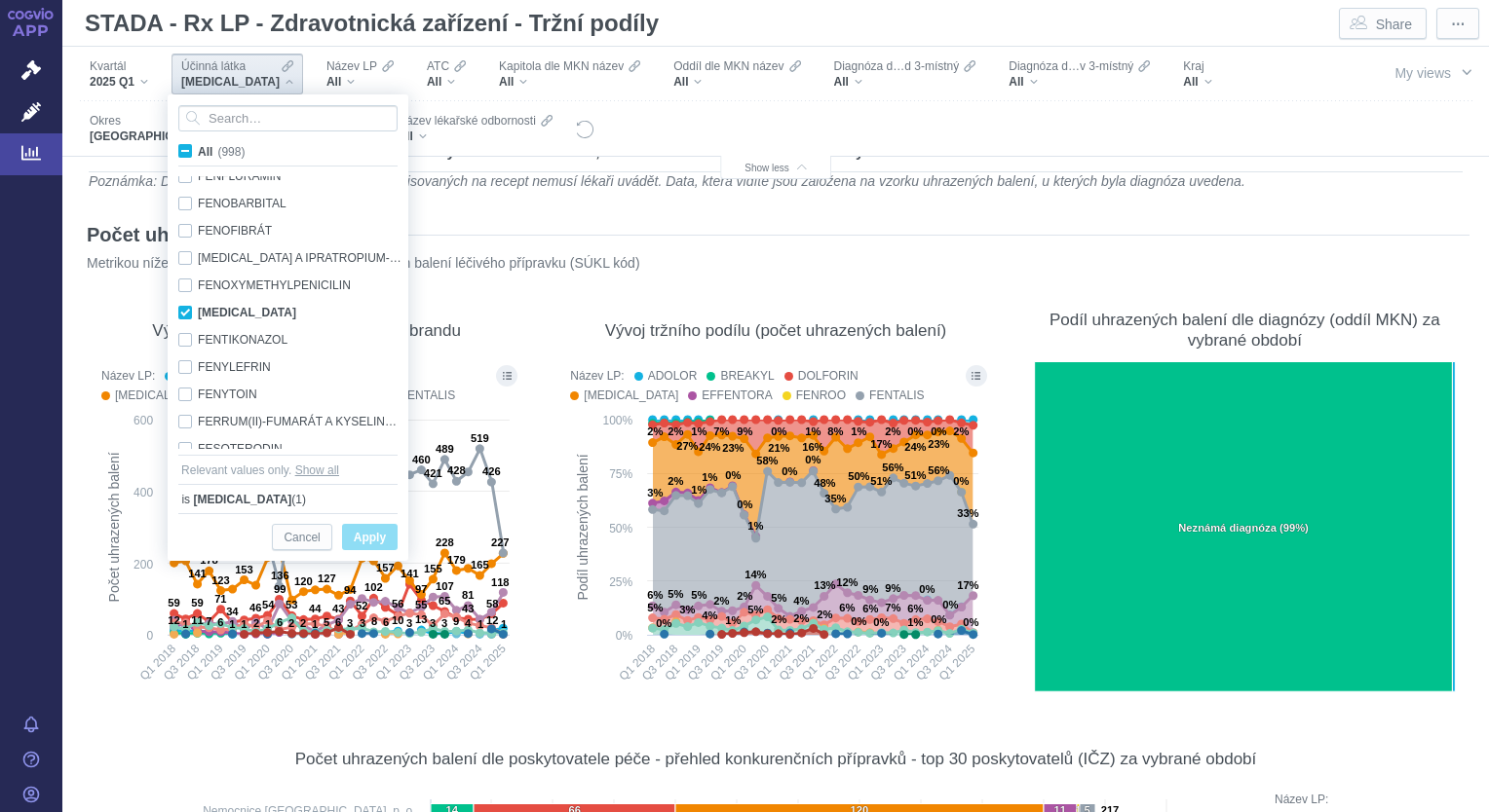
click at [197, 150] on span "All (998)" at bounding box center [221, 152] width 47 height 14
click at [197, 150] on input "All (998)" at bounding box center [203, 147] width 13 height 13
checkbox input "true"
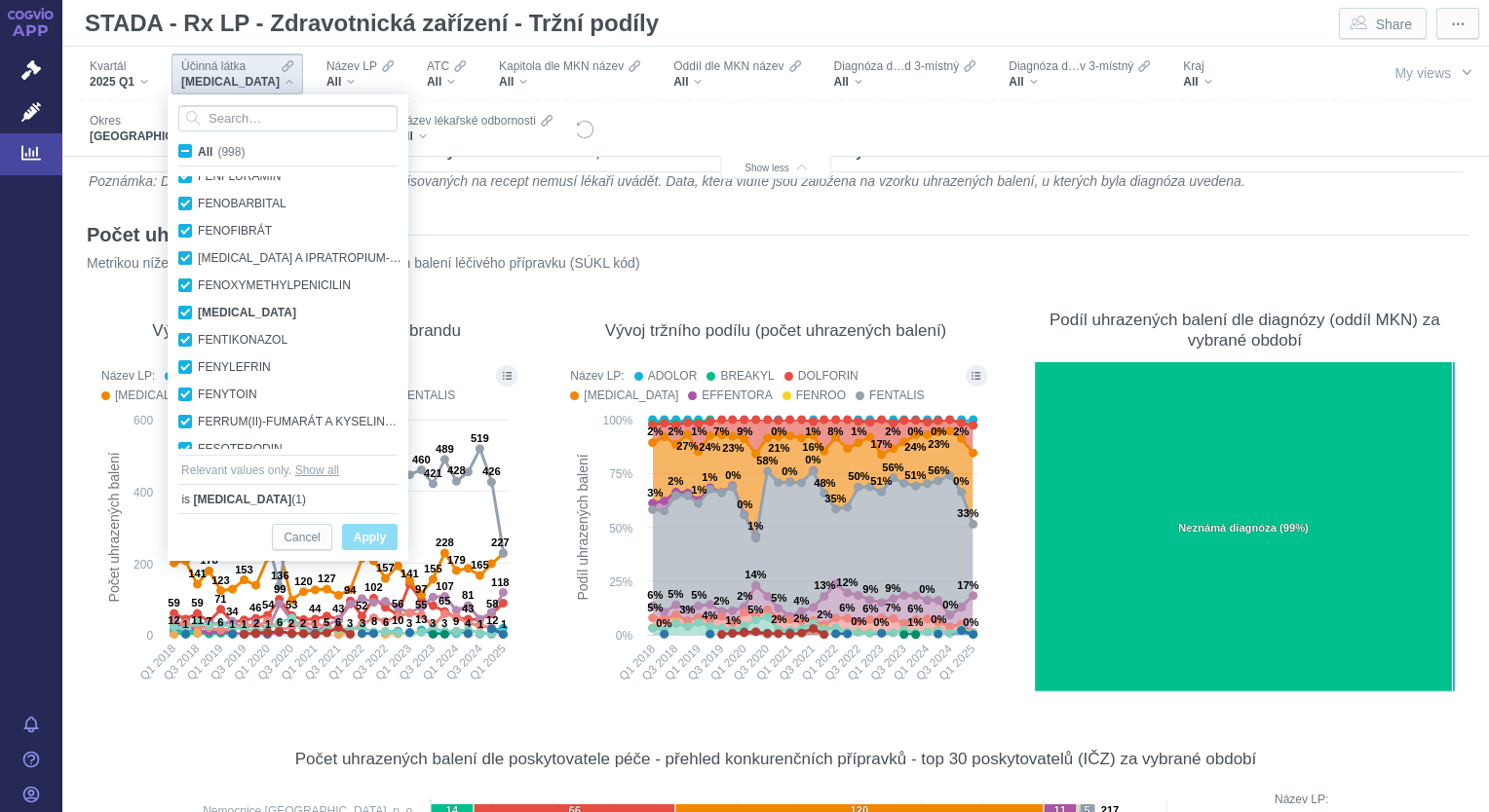
checkbox input "true"
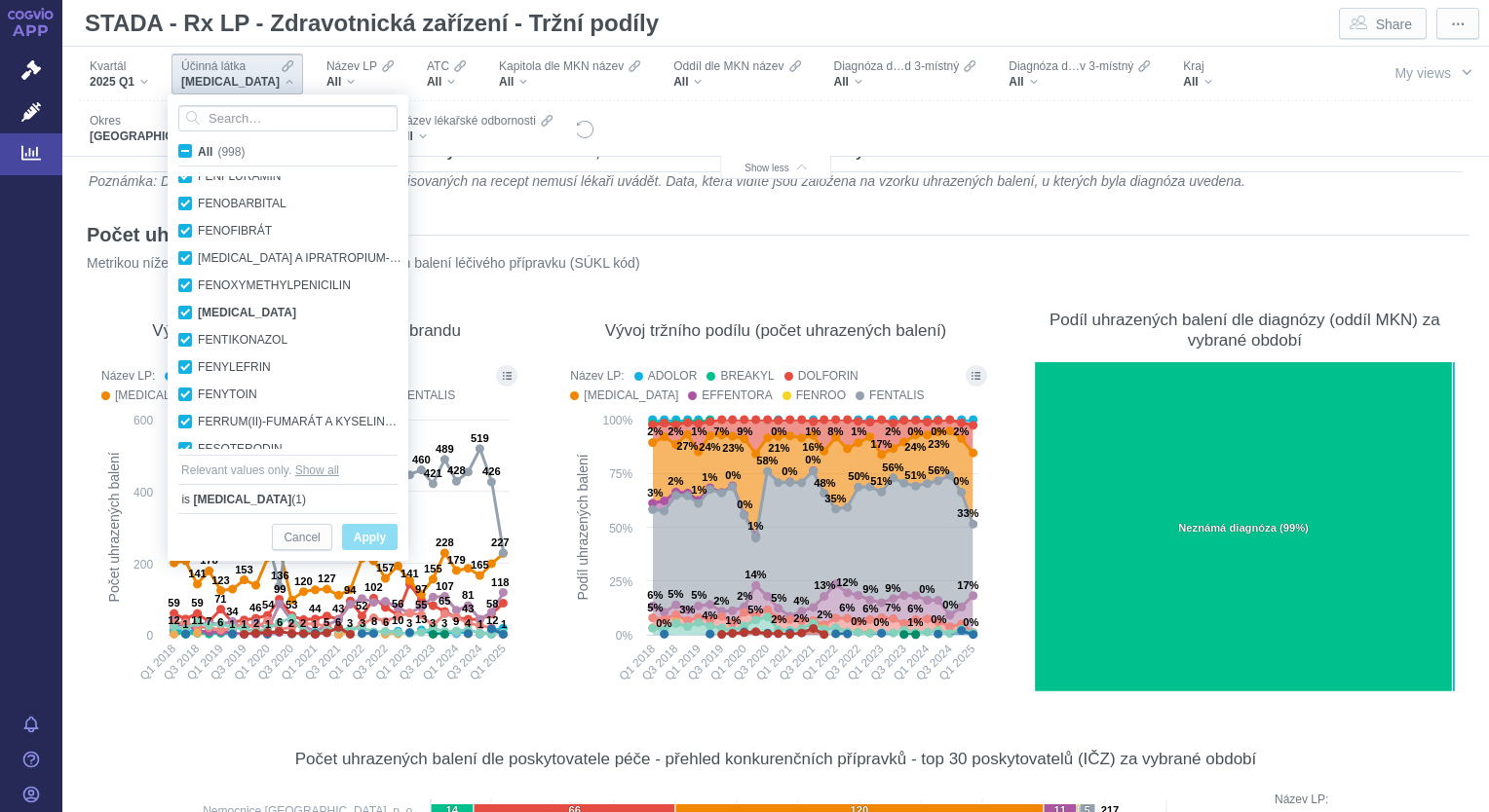
checkbox input "true"
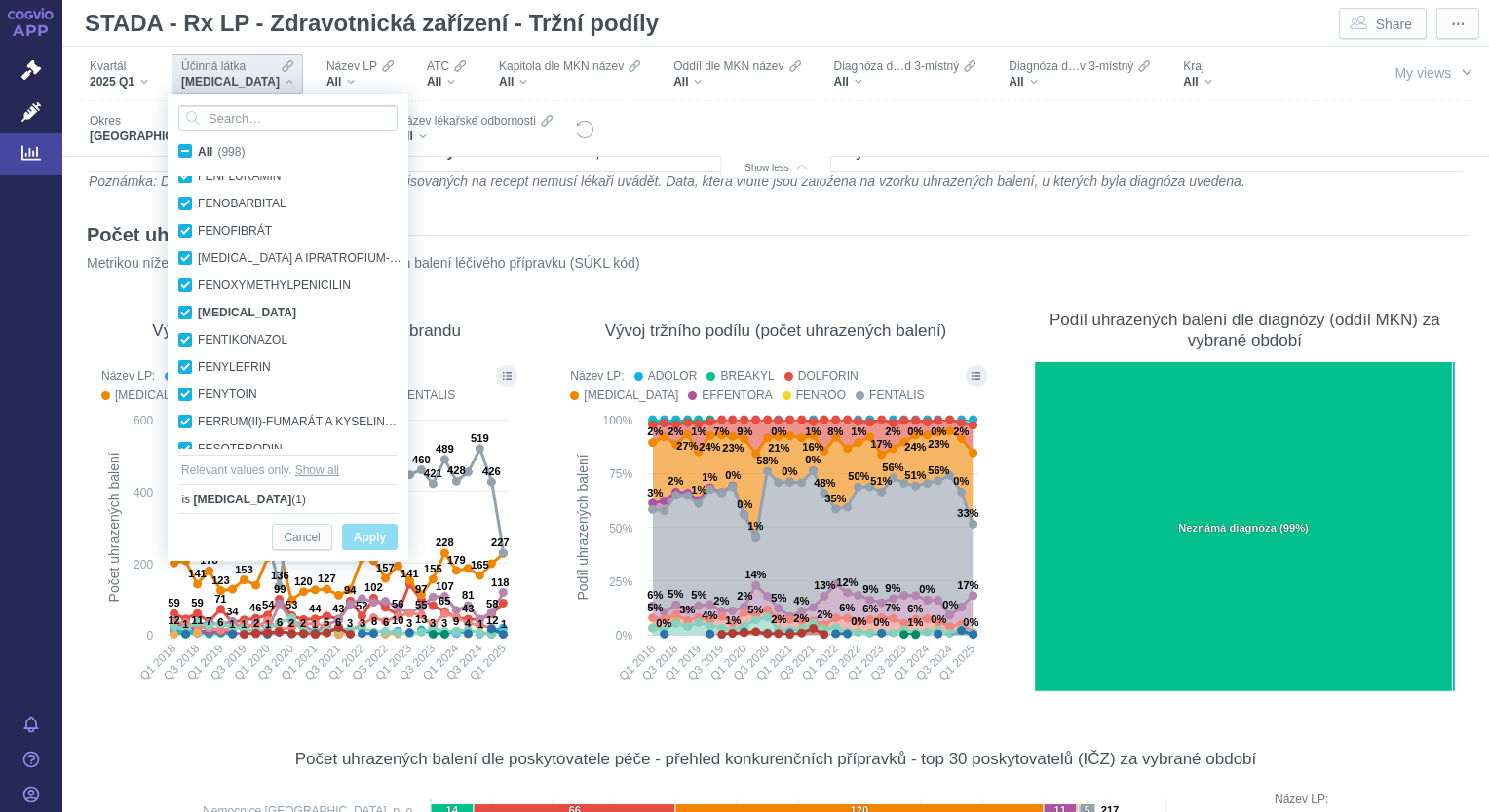
checkbox input "true"
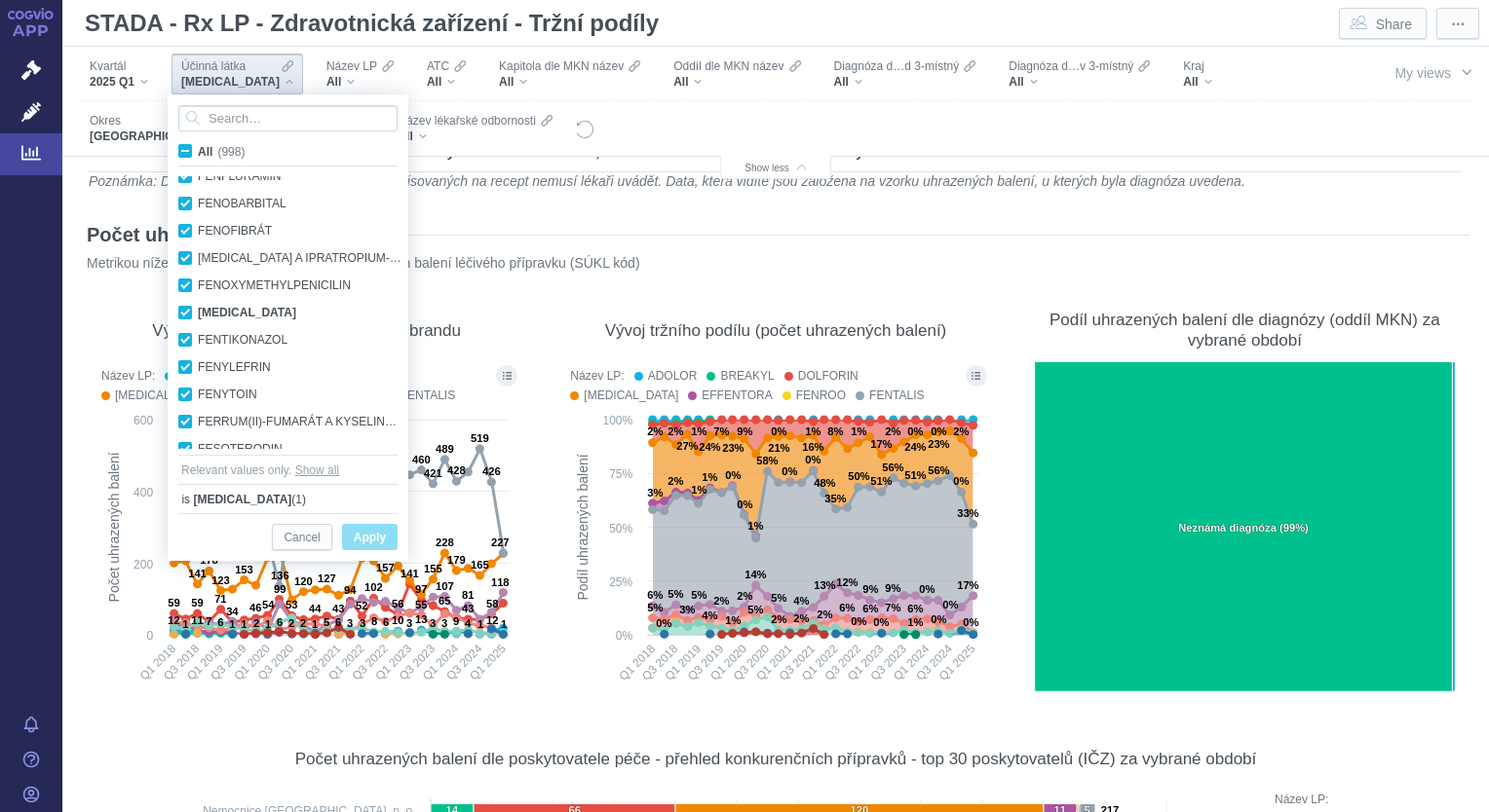
checkbox input "true"
click at [197, 150] on span "All (998)" at bounding box center [221, 152] width 47 height 14
click at [197, 150] on input "All (998)" at bounding box center [203, 147] width 13 height 13
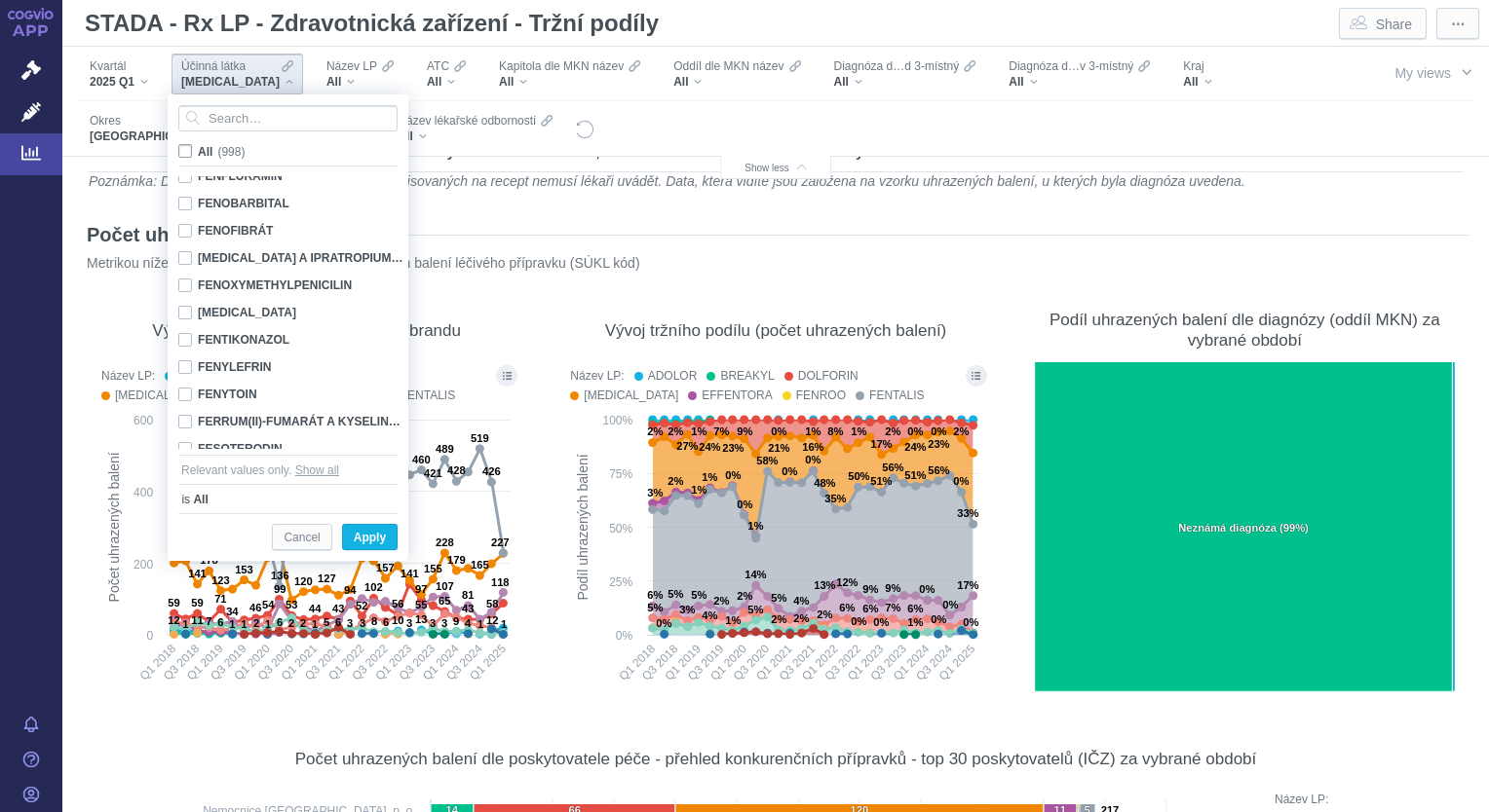
checkbox input "false"
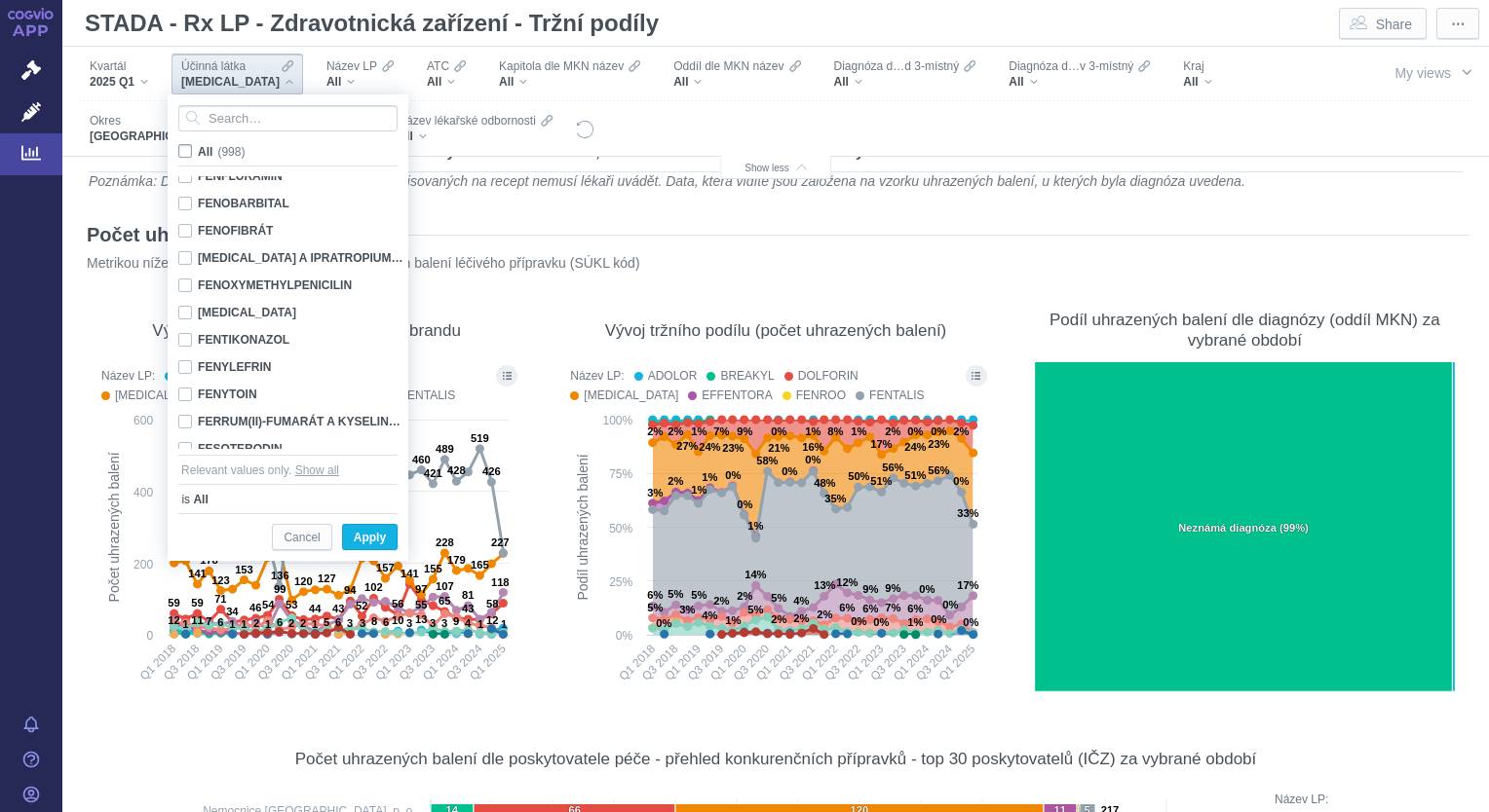
checkbox input "false"
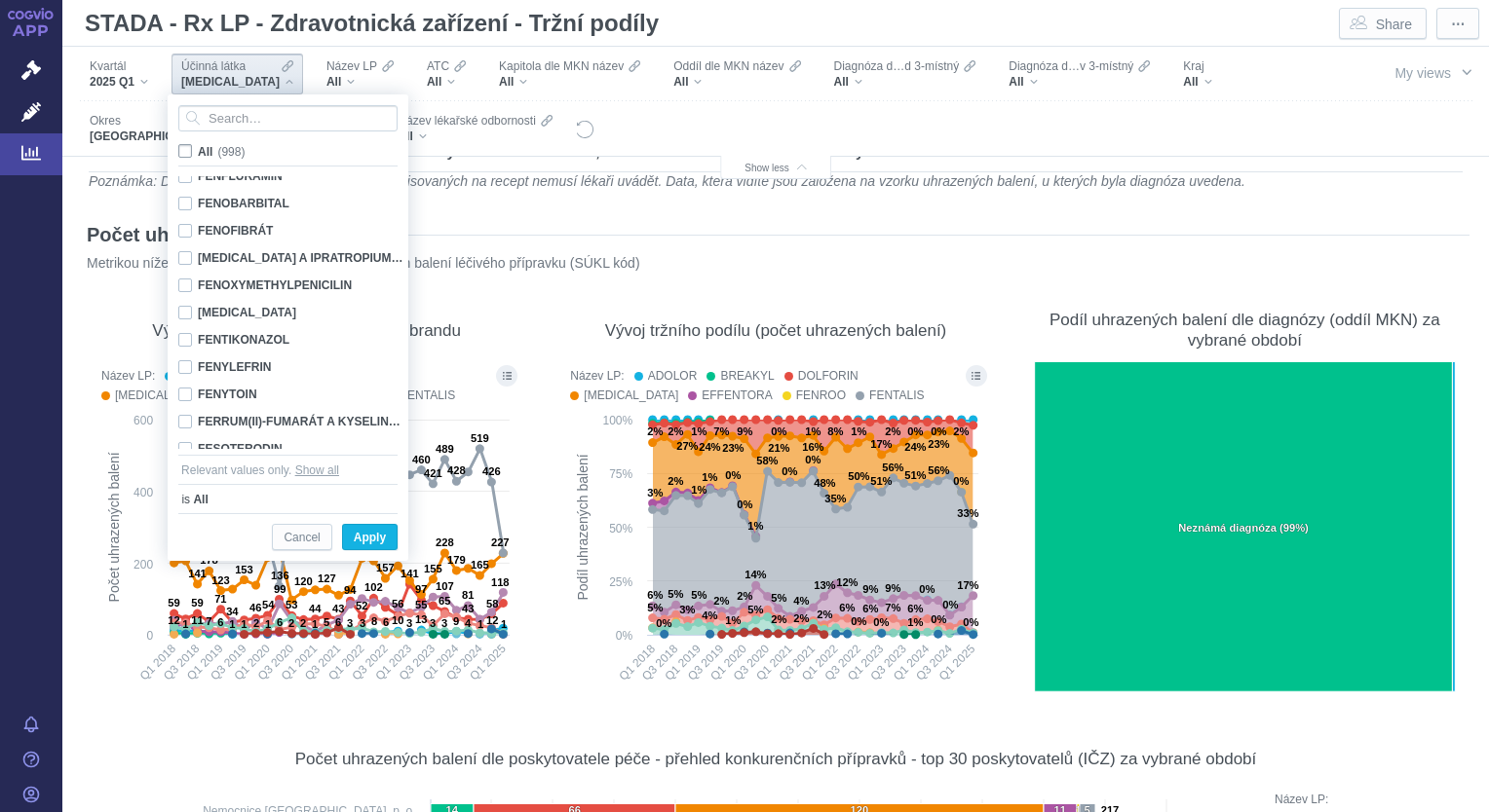
checkbox input "false"
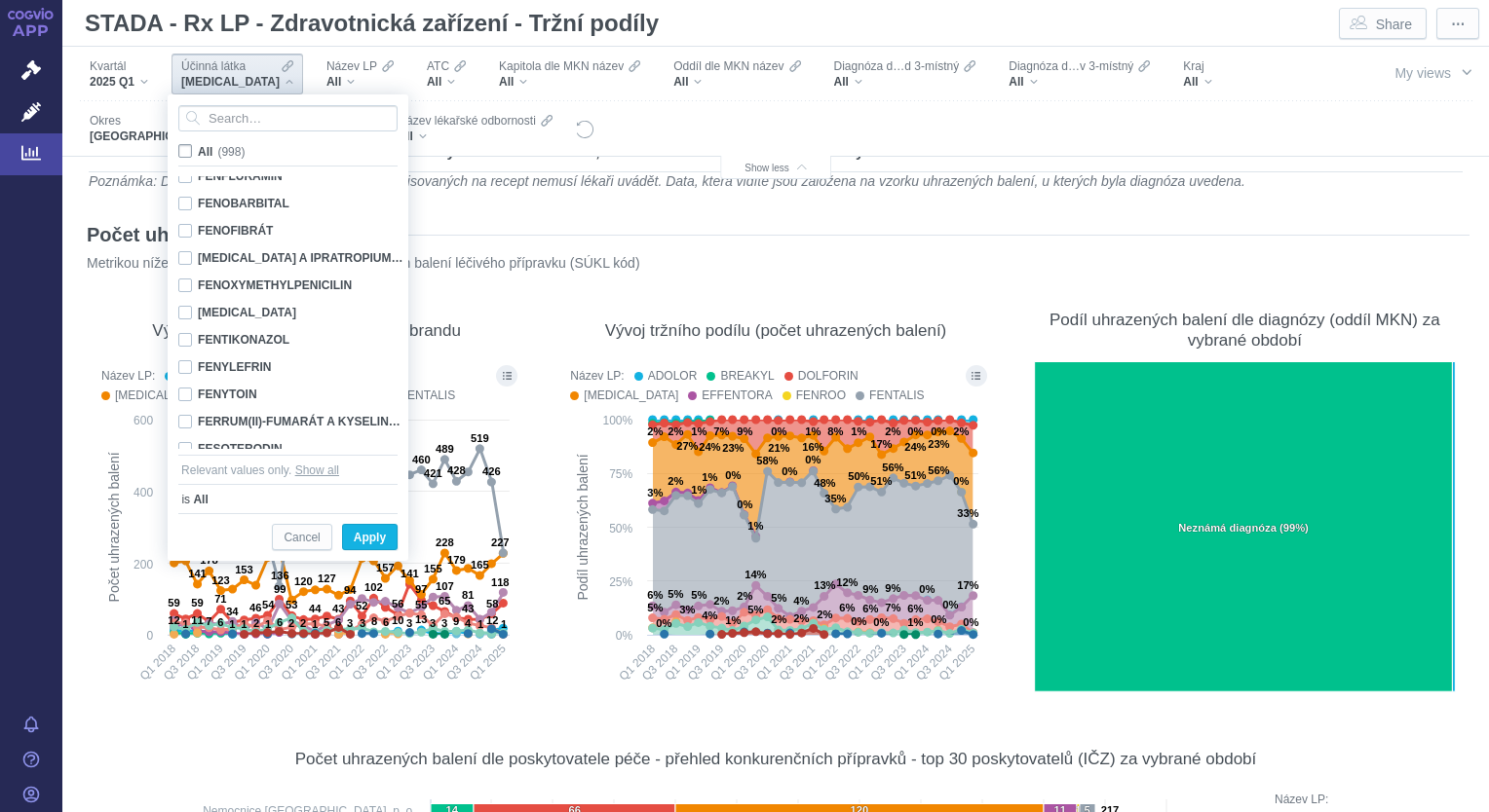
checkbox input "false"
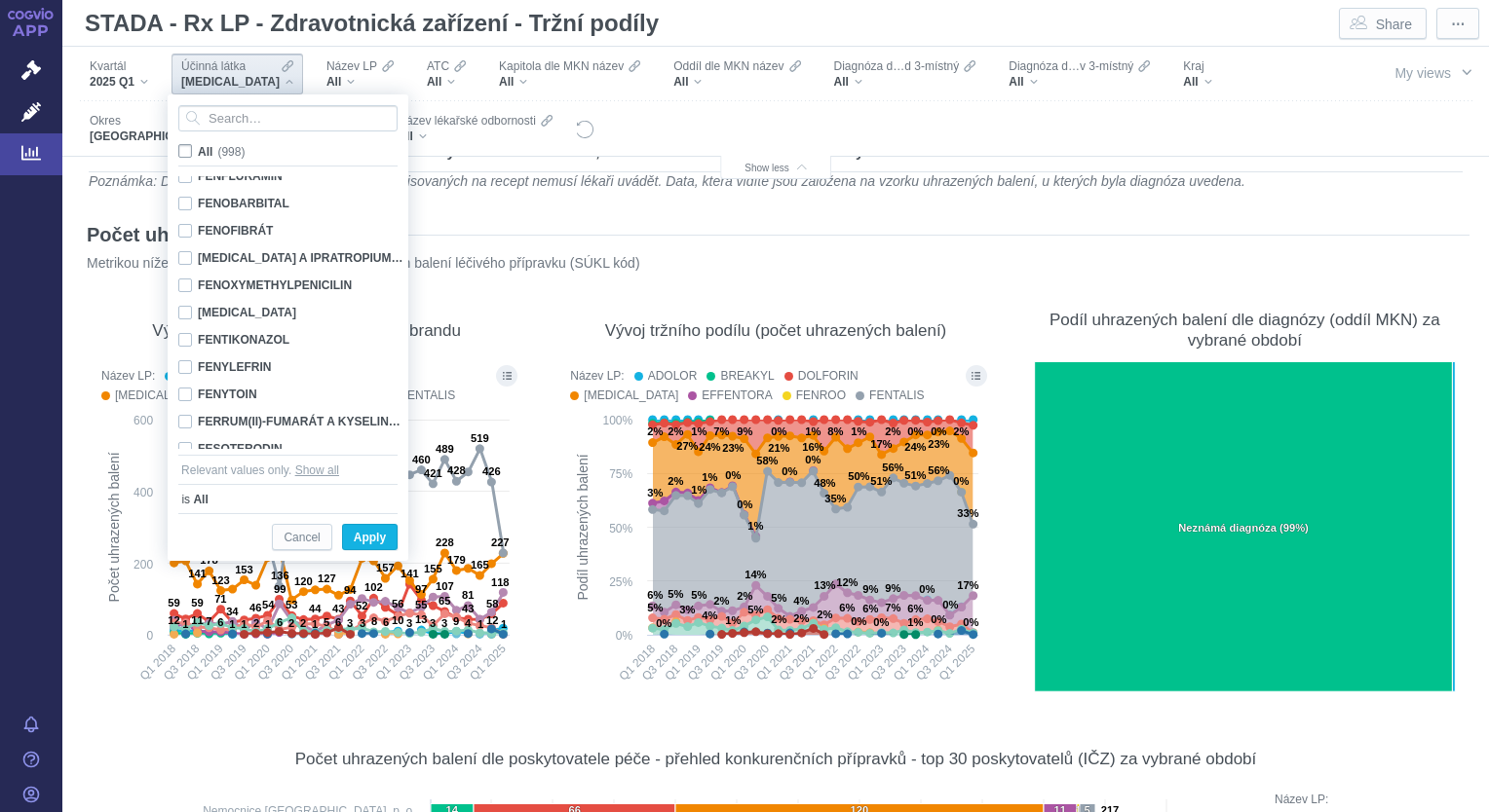
checkbox input "false"
click at [226, 119] on input "Search attribute values" at bounding box center [288, 118] width 219 height 27
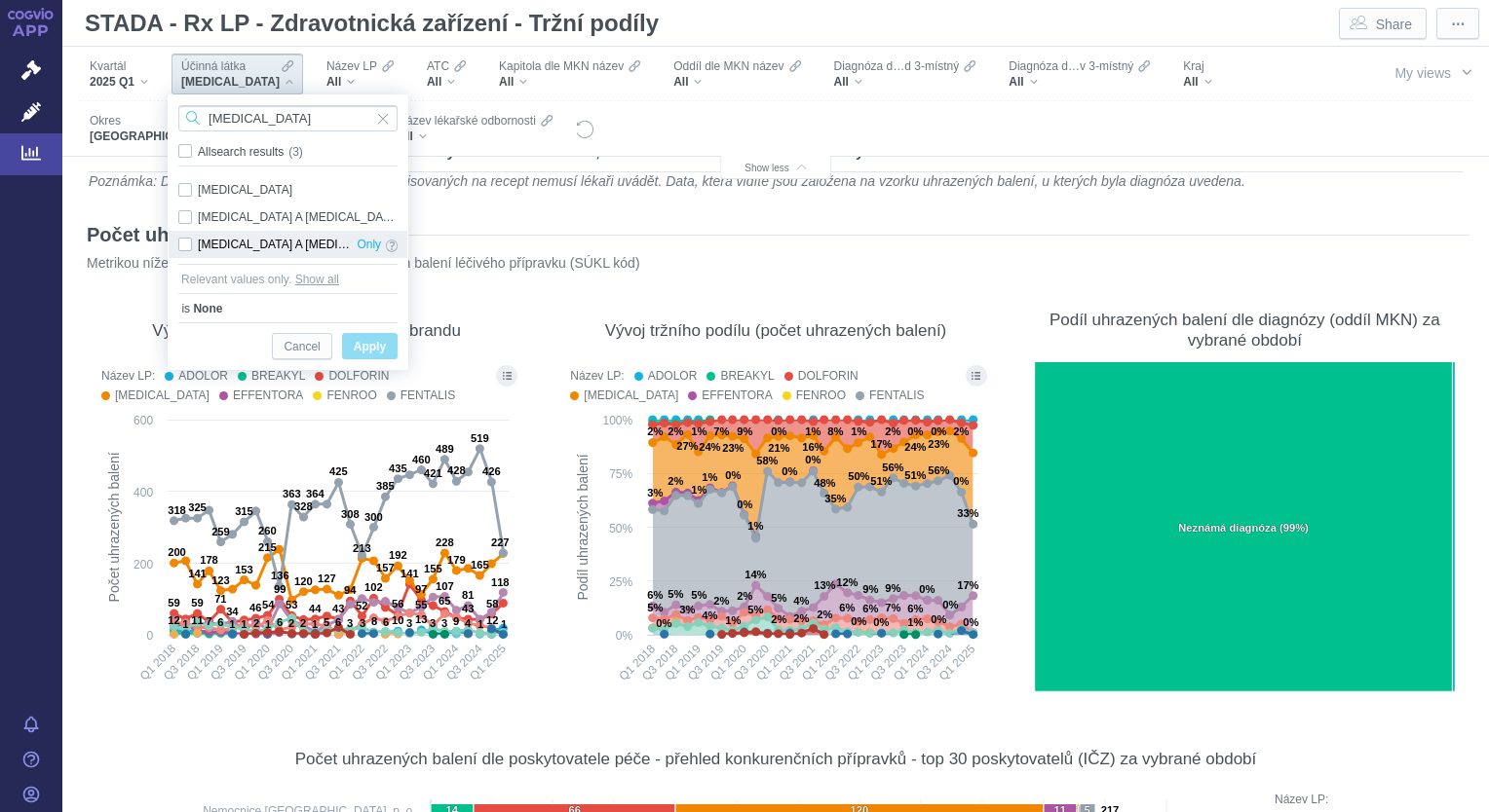
type input "[MEDICAL_DATA]"
click at [191, 244] on div "[MEDICAL_DATA] A [MEDICAL_DATA] Only" at bounding box center [288, 244] width 239 height 27
checkbox input "true"
click at [385, 347] on span "Apply" at bounding box center [369, 347] width 32 height 25
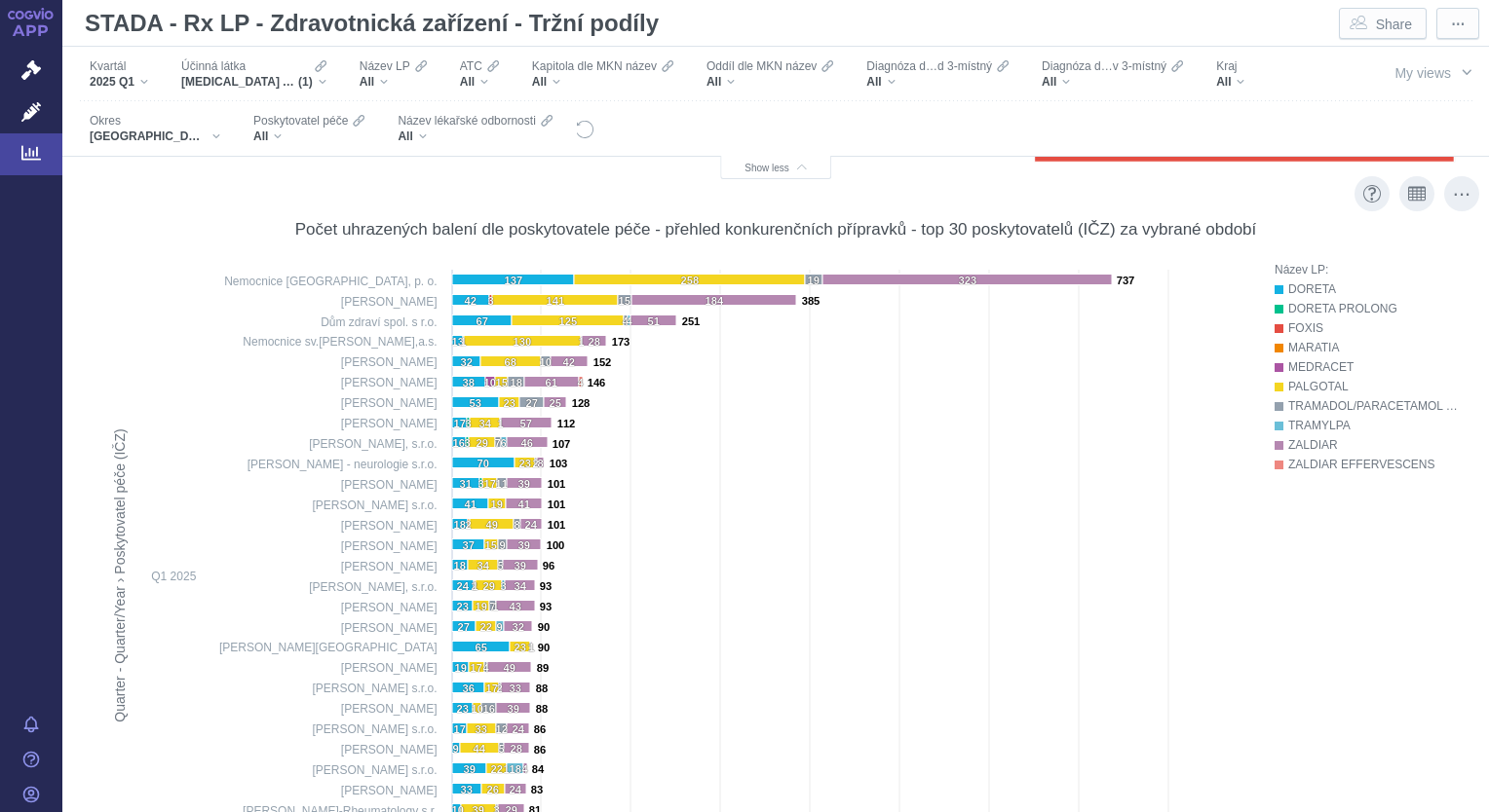
scroll to position [678, 0]
click at [322, 88] on div "TRAMADOL A PARACETAMOL (1)" at bounding box center [254, 81] width 145 height 16
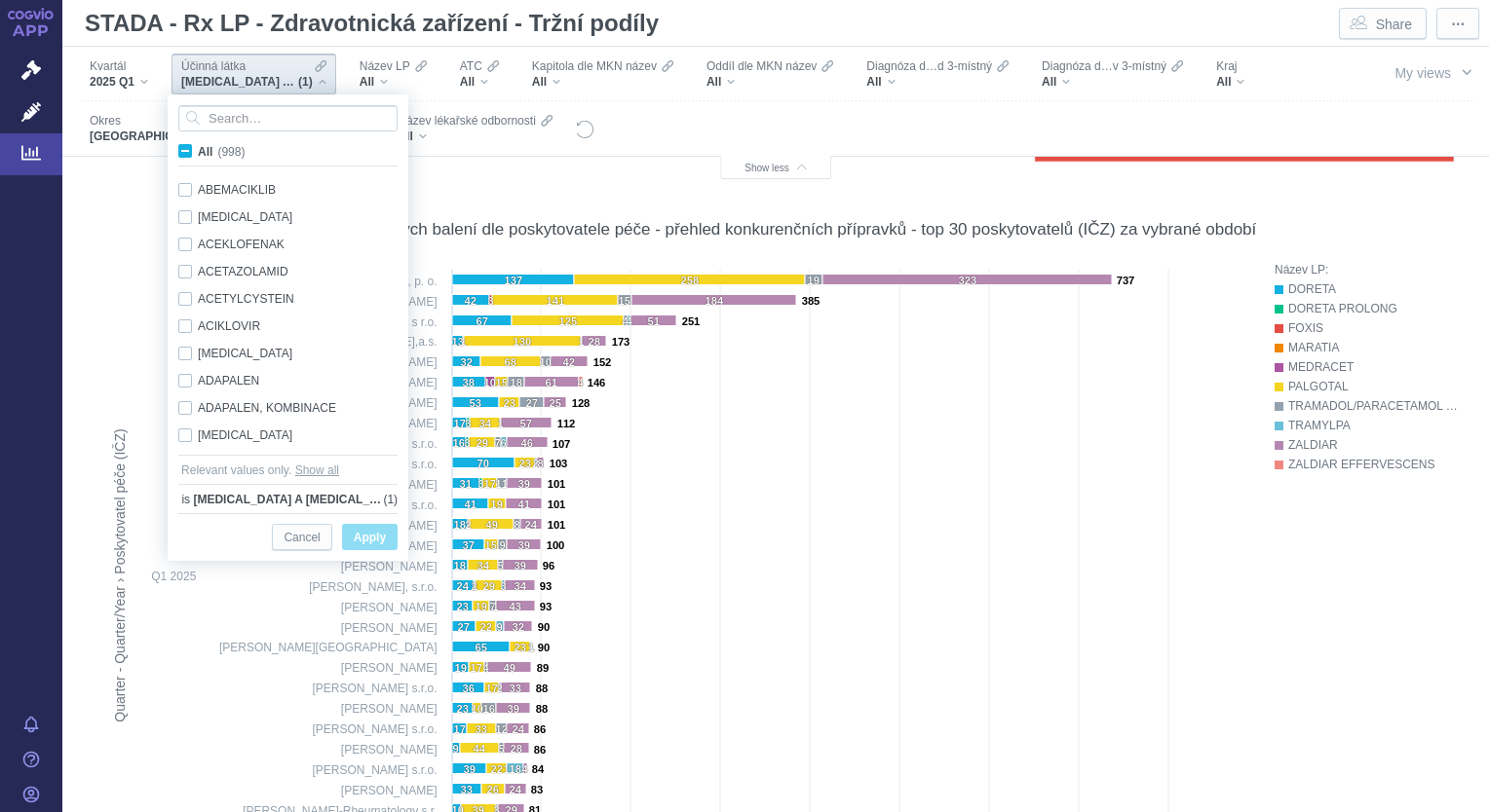
click at [197, 150] on span "All (998)" at bounding box center [221, 152] width 47 height 14
click at [197, 150] on input "All (998)" at bounding box center [203, 147] width 13 height 13
checkbox input "true"
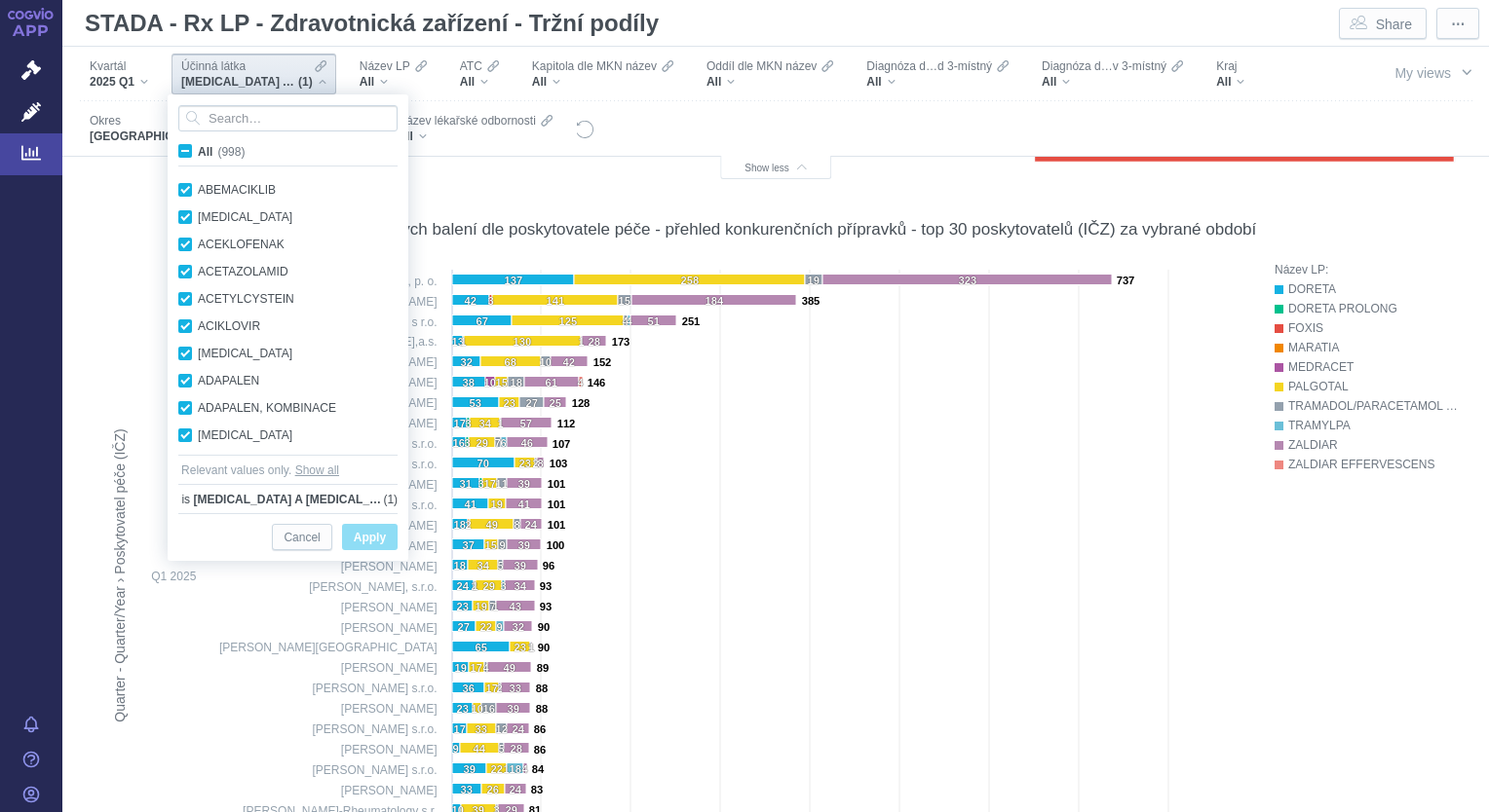
checkbox input "true"
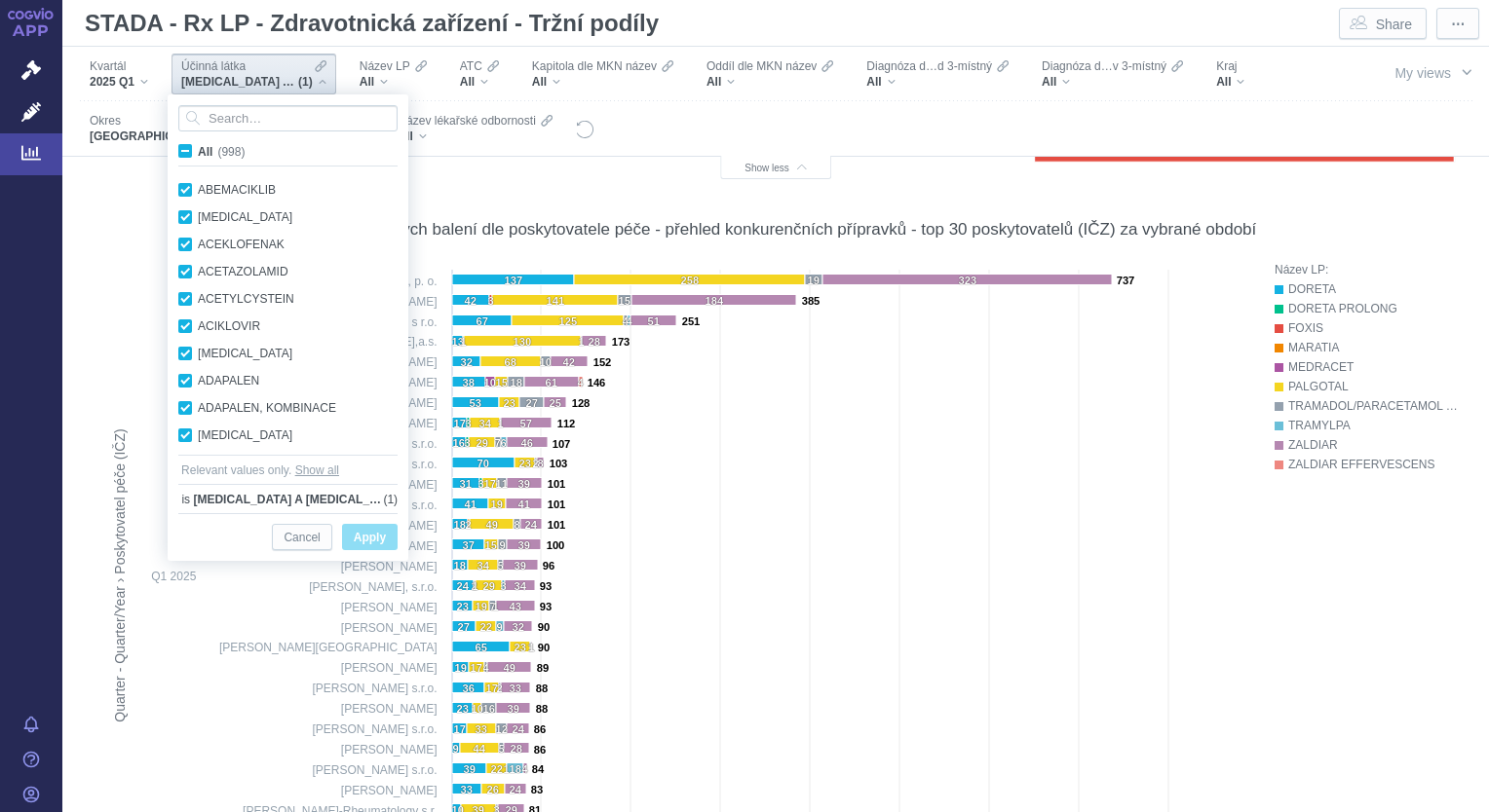
checkbox input "true"
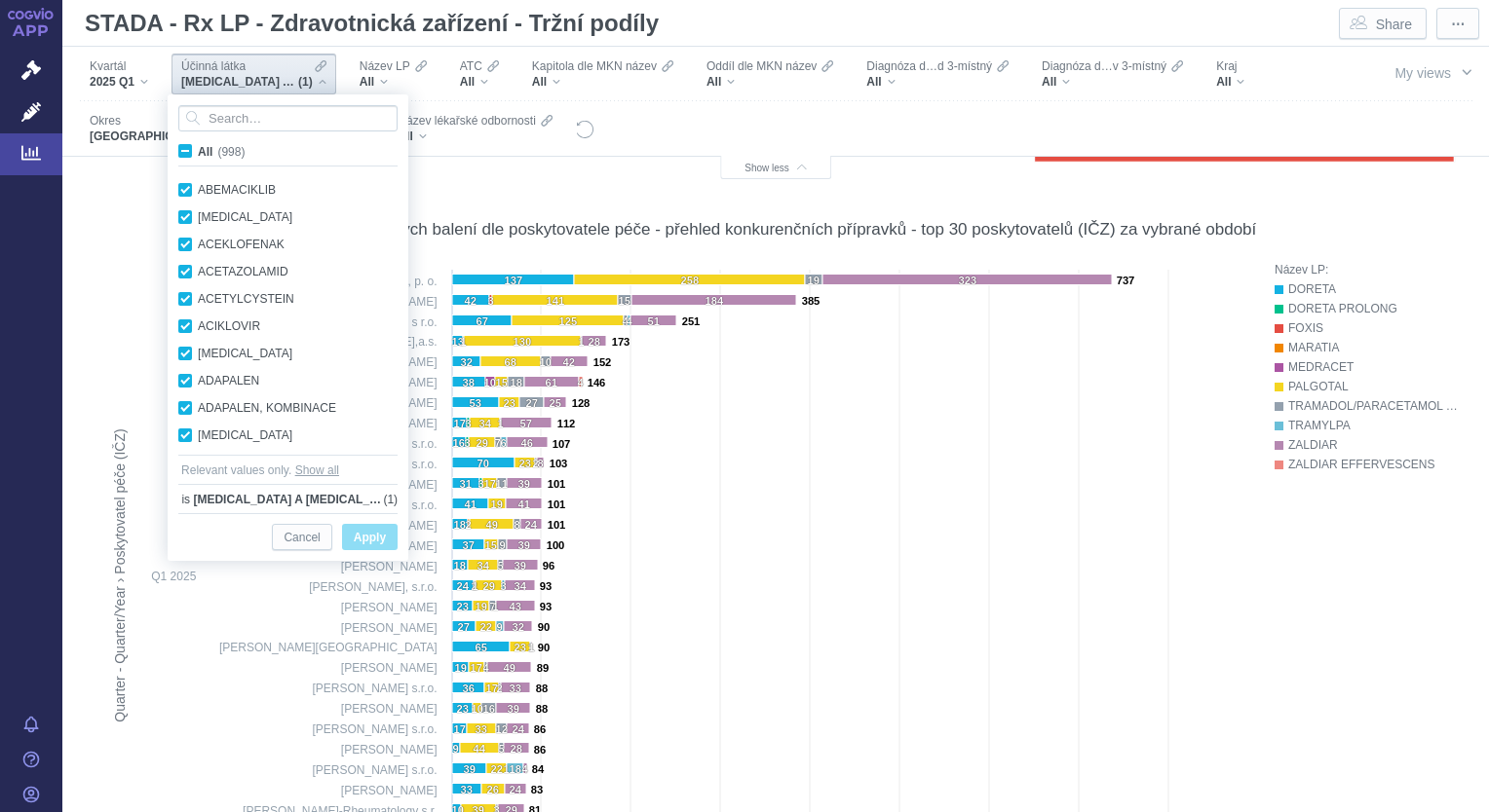
checkbox input "true"
click at [197, 150] on span "All (998)" at bounding box center [221, 152] width 47 height 14
click at [197, 150] on input "All (998)" at bounding box center [203, 147] width 13 height 13
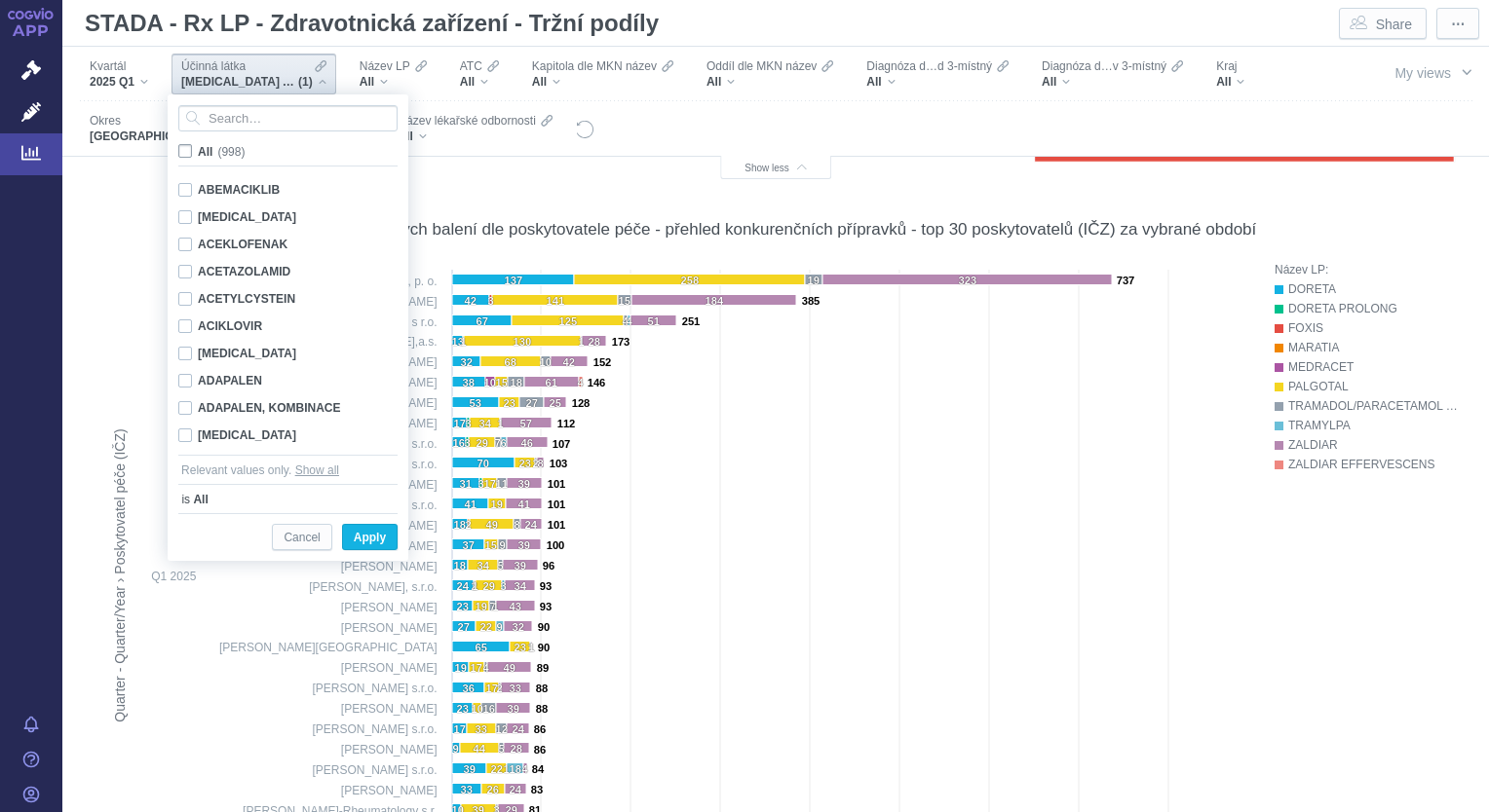
checkbox input "false"
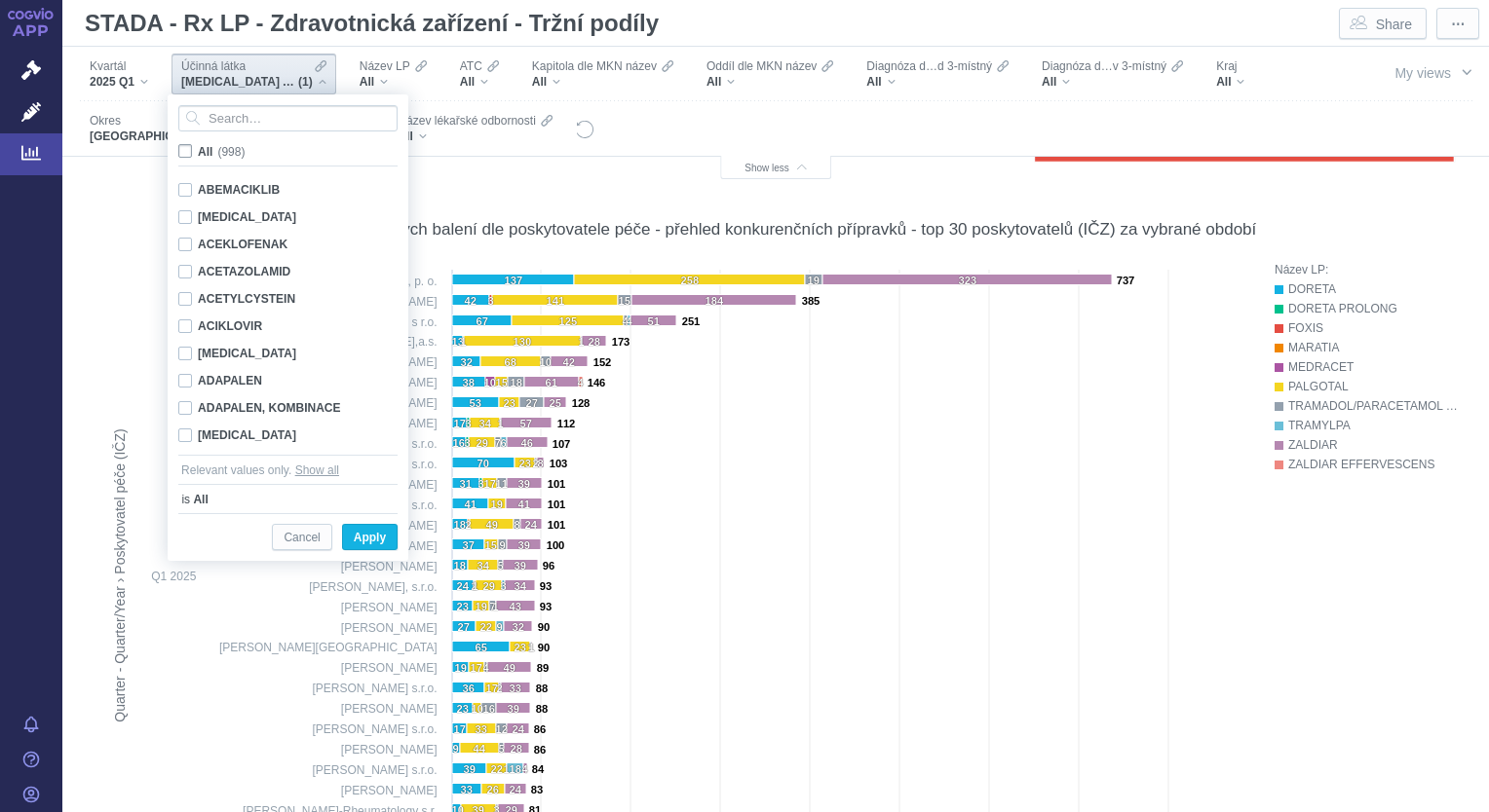
checkbox input "false"
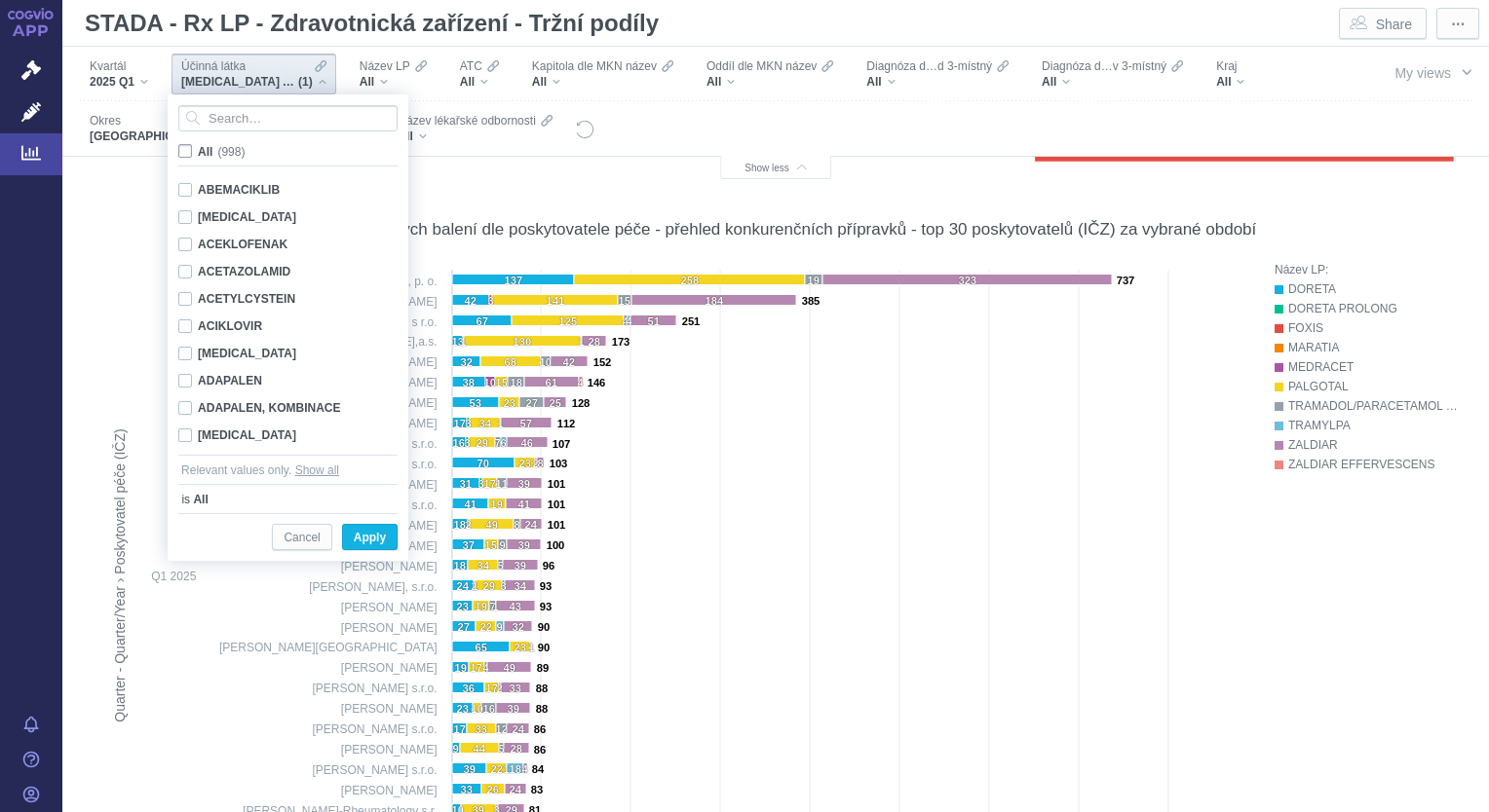
checkbox input "false"
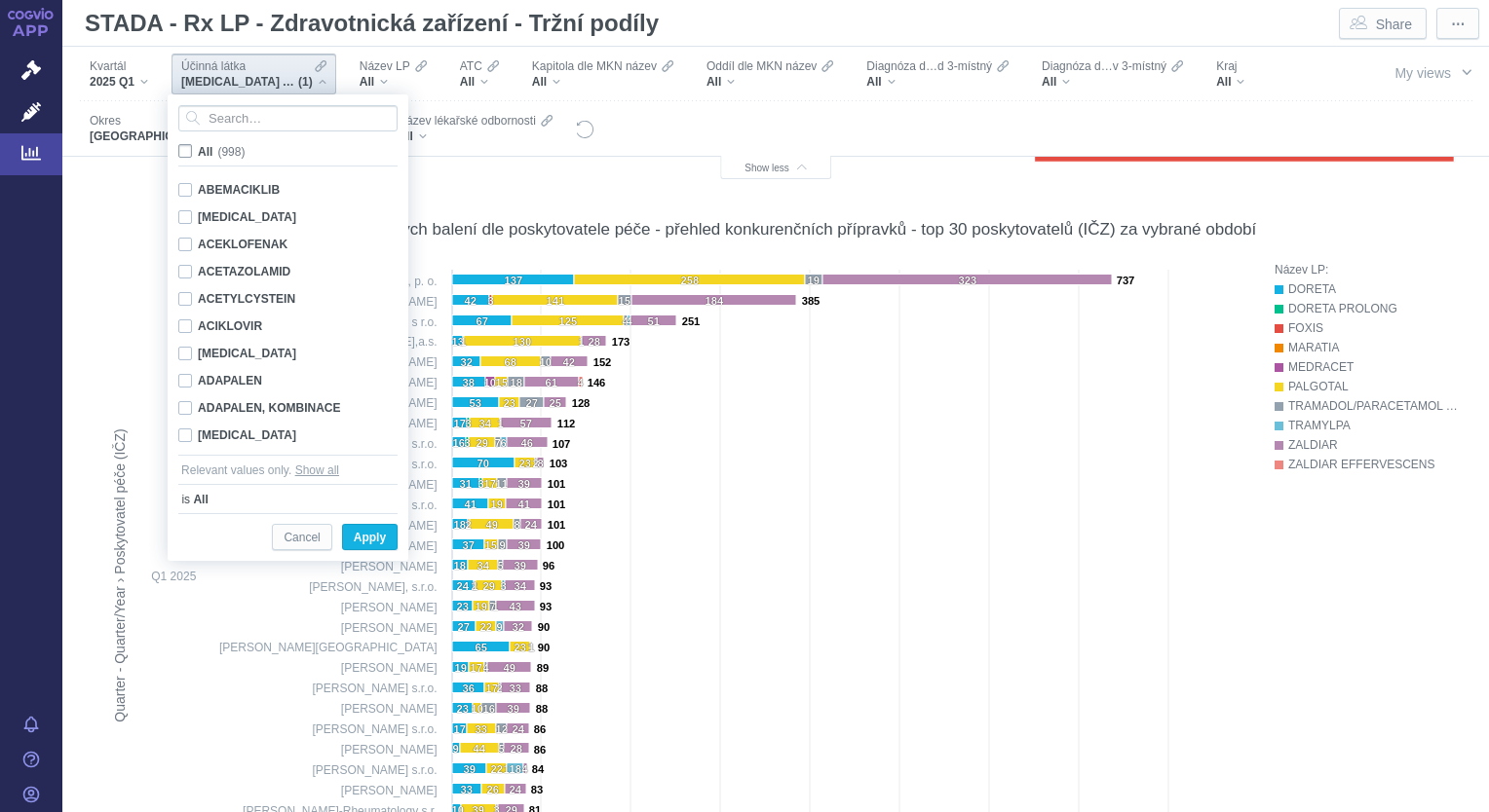
checkbox input "false"
click at [214, 123] on input "Search attribute values" at bounding box center [288, 118] width 219 height 27
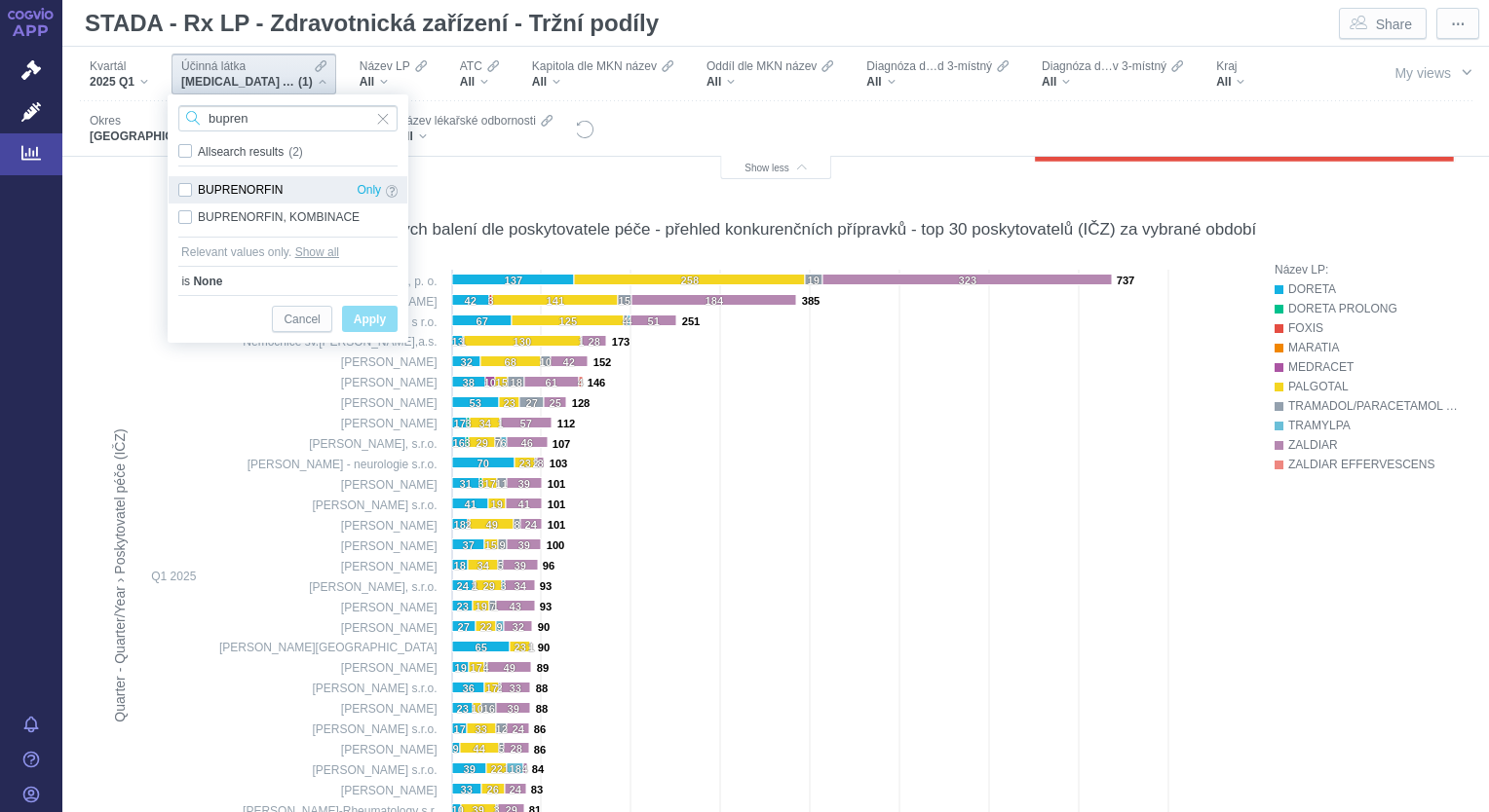
type input "bupren"
click at [185, 196] on div "BUPRENORFIN Only" at bounding box center [288, 190] width 239 height 27
checkbox input "true"
click at [363, 332] on div "Cancel Apply" at bounding box center [288, 319] width 219 height 47
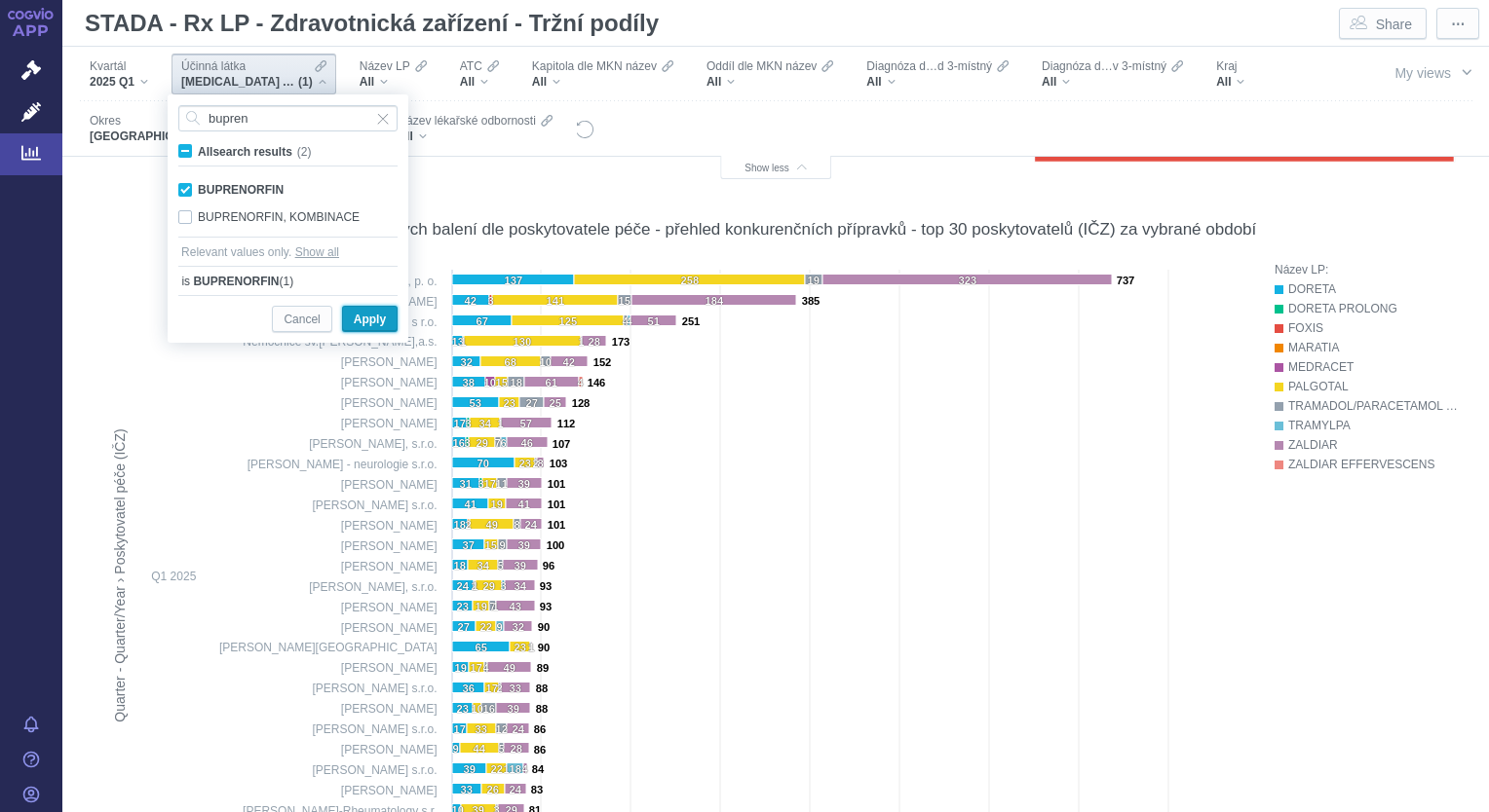
click at [370, 329] on span "Apply" at bounding box center [369, 320] width 32 height 25
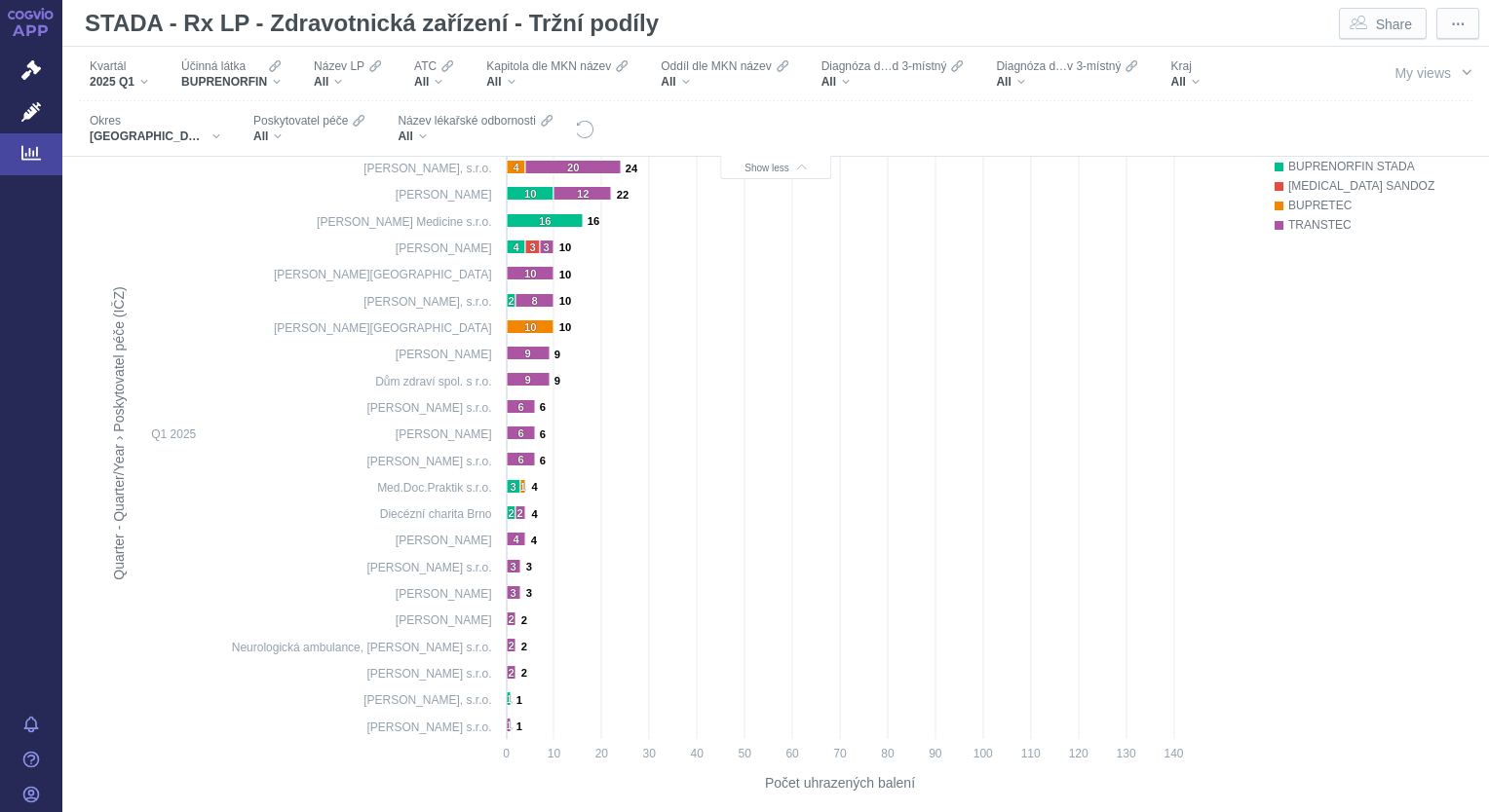
scroll to position [821, 0]
